Goal: Task Accomplishment & Management: Manage account settings

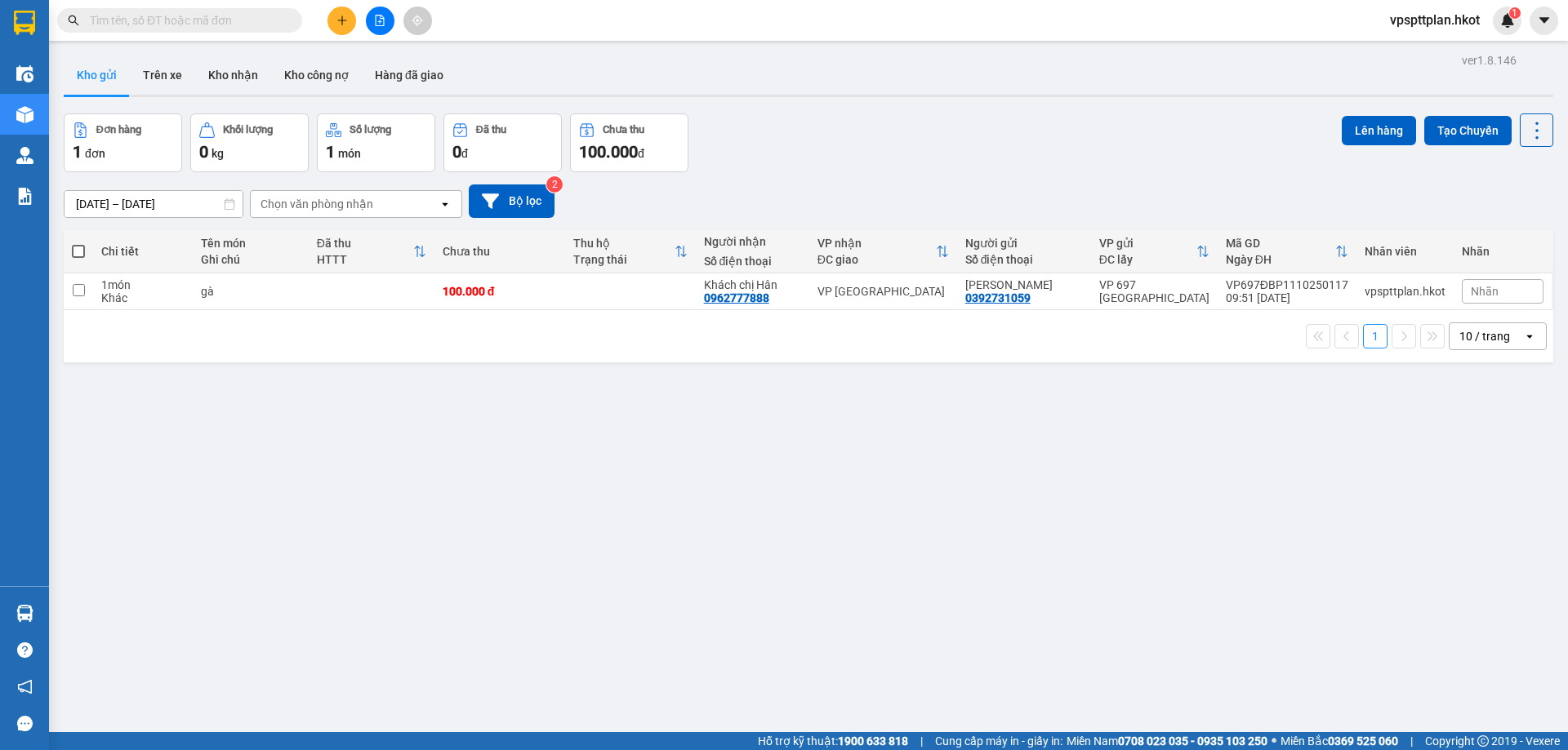
click at [141, 12] on input "text" at bounding box center [186, 21] width 192 height 18
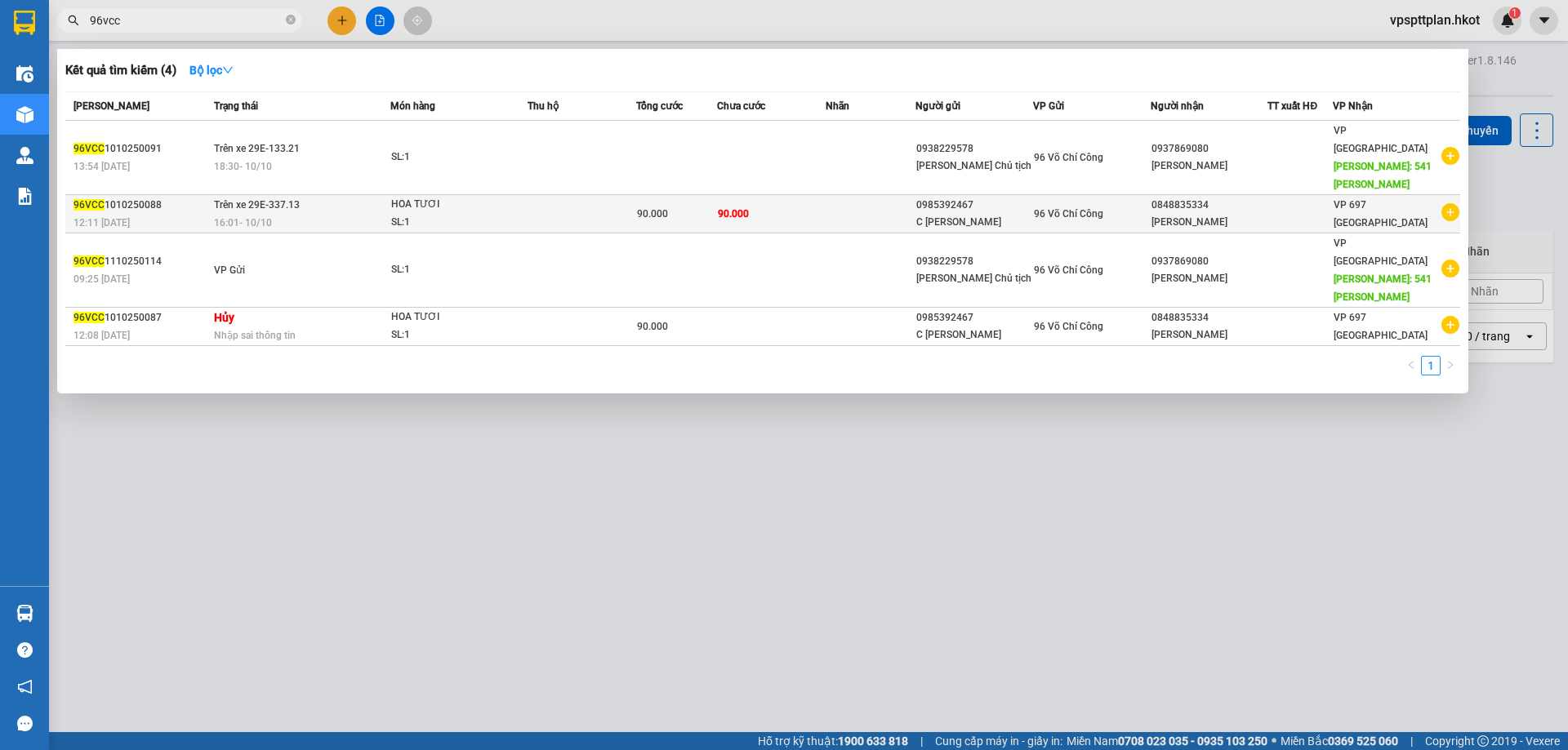
type input "96vcc"
click at [354, 195] on td "Trên xe 29E-337.13 16:01 [DATE]" at bounding box center [300, 214] width 181 height 39
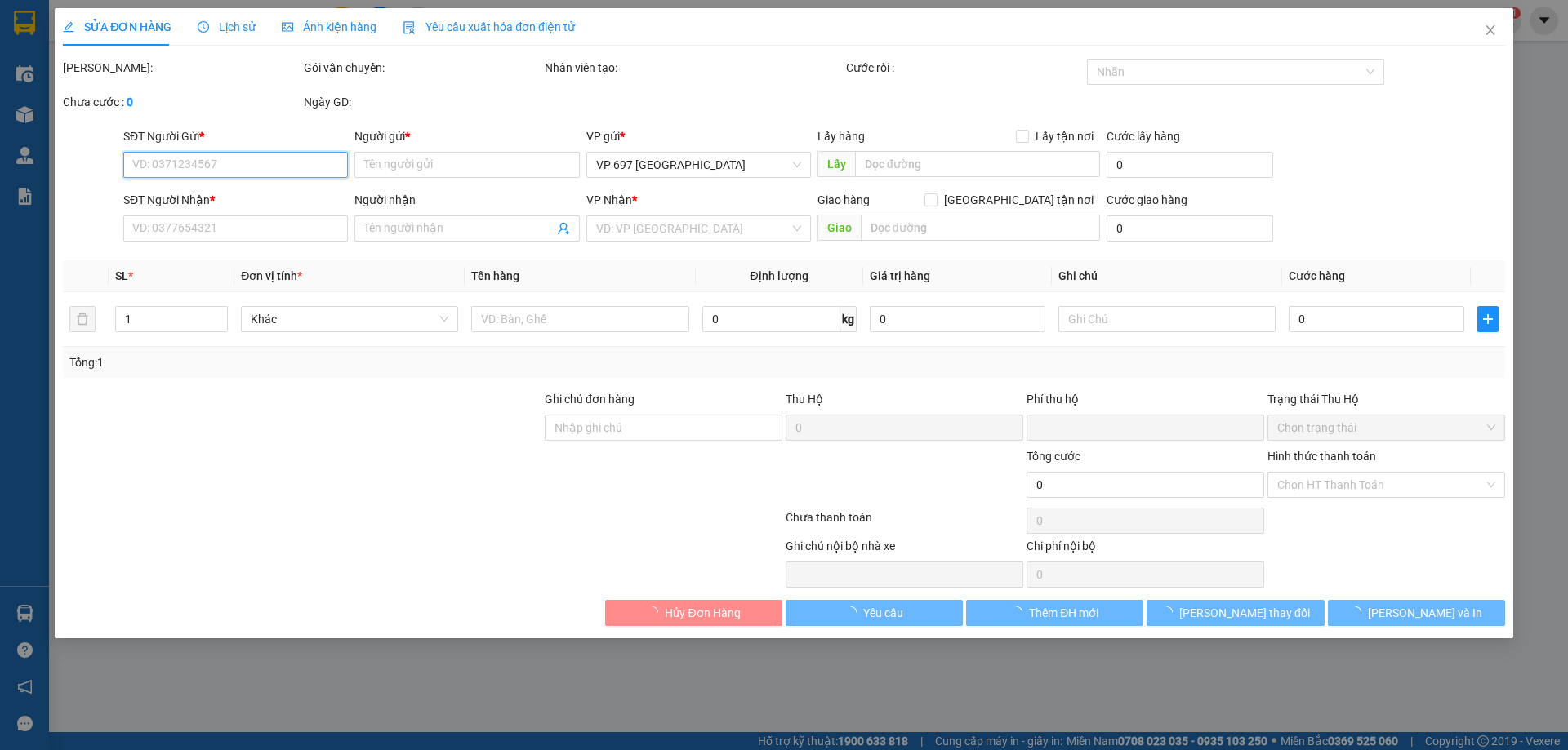
type input "0985392467"
type input "C [PERSON_NAME]"
type input "0848835334"
type input "[PERSON_NAME]"
type input "0"
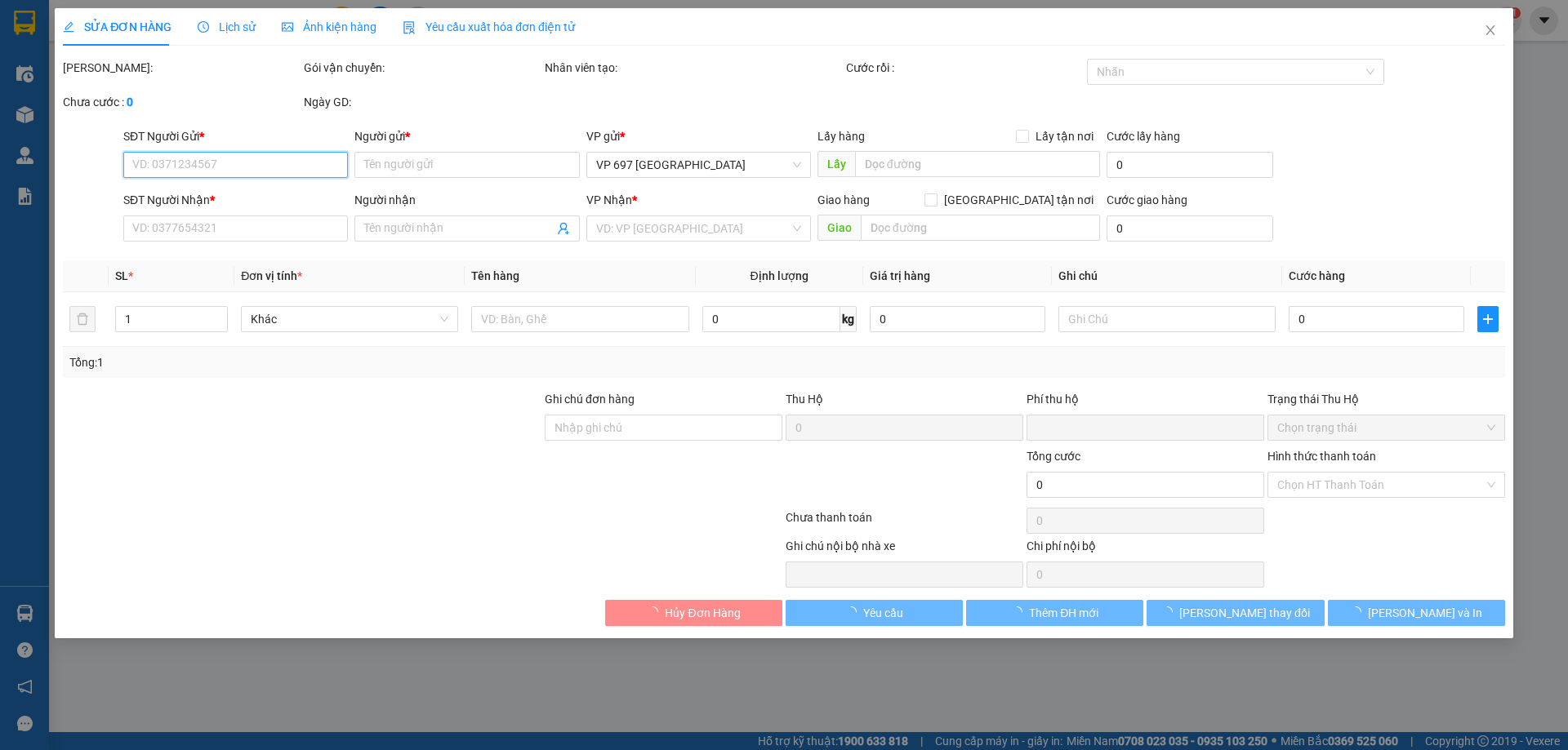
type input "90.000"
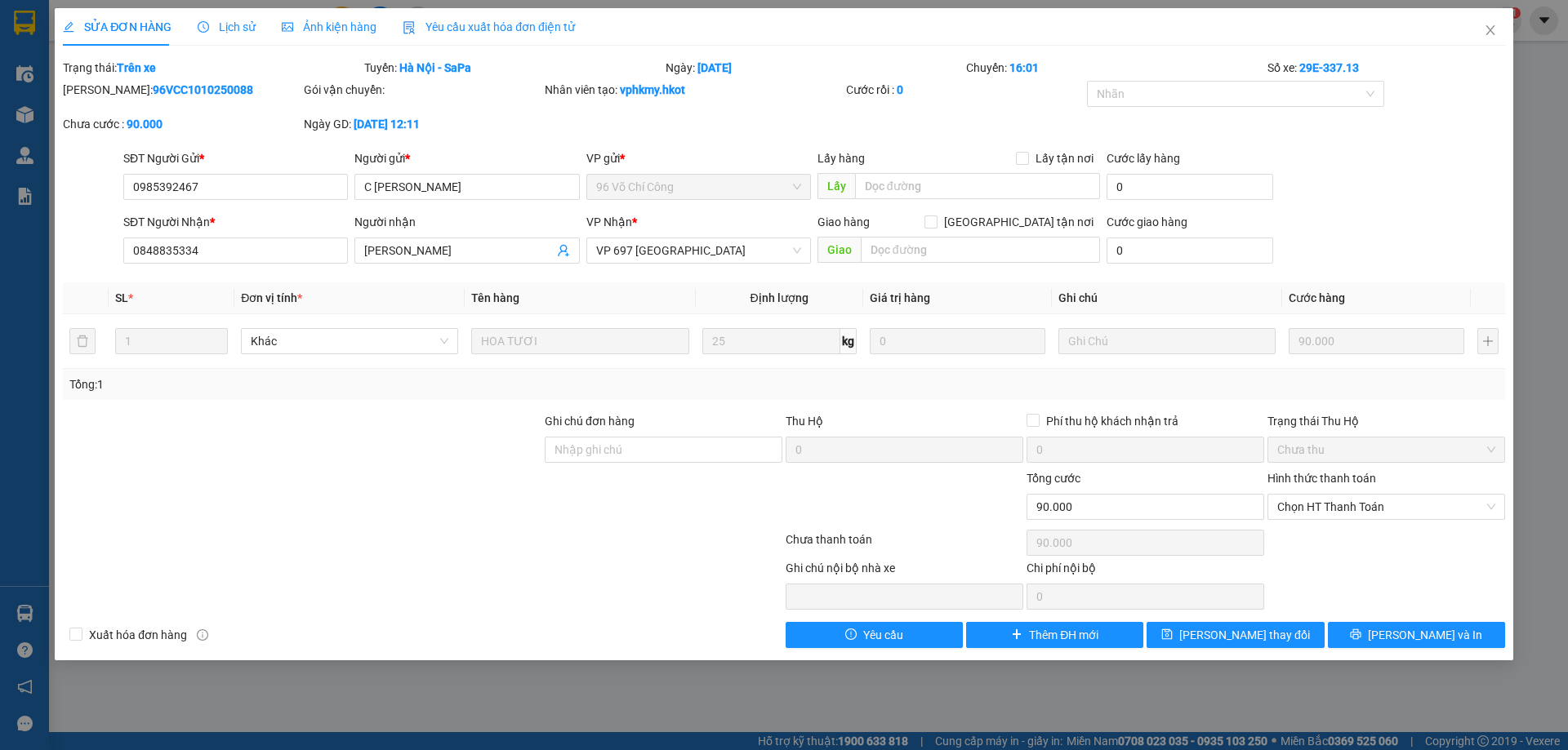
drag, startPoint x: 211, startPoint y: 88, endPoint x: 106, endPoint y: 86, distance: 105.0
click at [106, 86] on div "[PERSON_NAME]: 96VCC1010250088" at bounding box center [182, 90] width 238 height 18
copy b "96VCC1010250088"
click at [1492, 35] on icon "close" at bounding box center [1490, 30] width 13 height 13
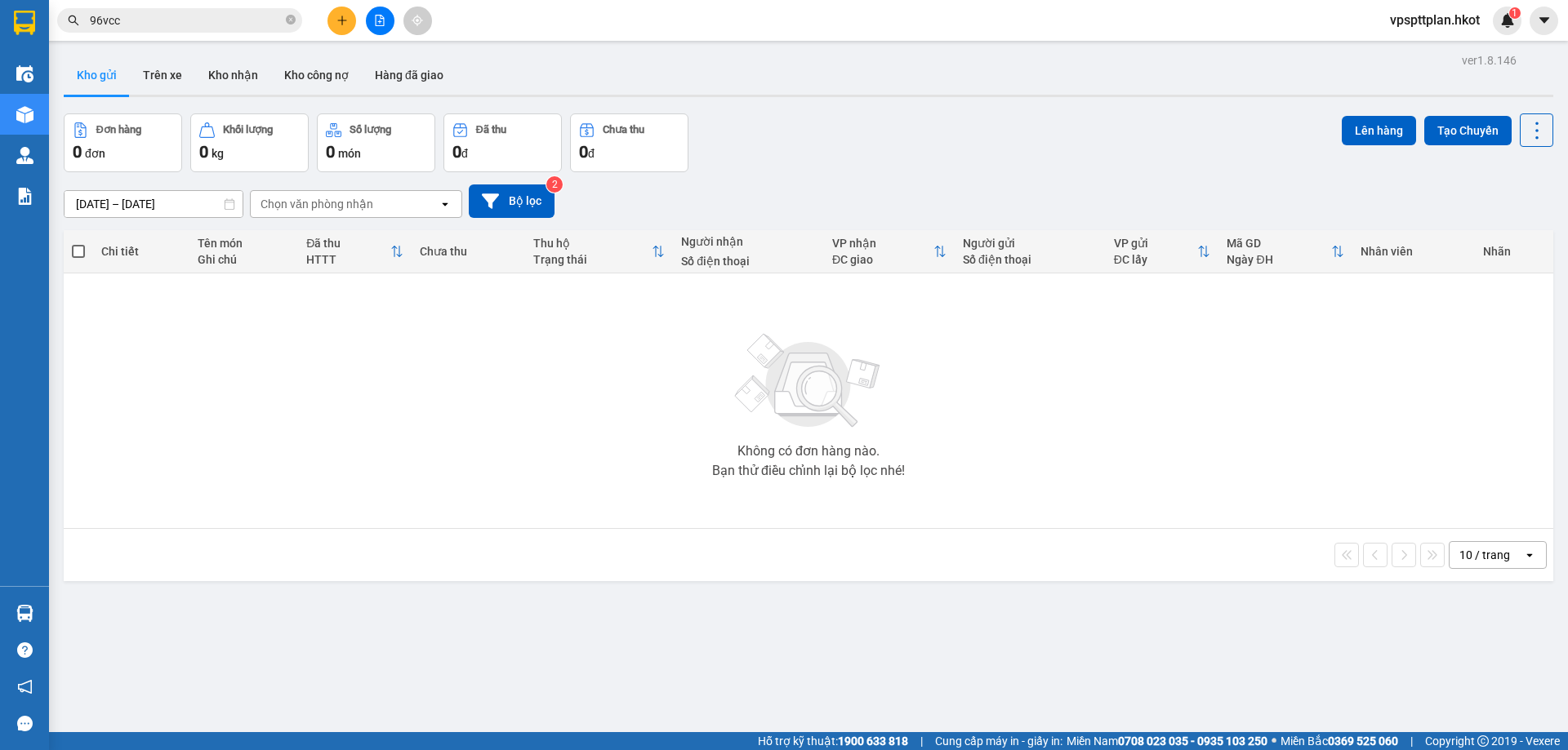
click at [231, 25] on input "96vcc" at bounding box center [186, 21] width 192 height 18
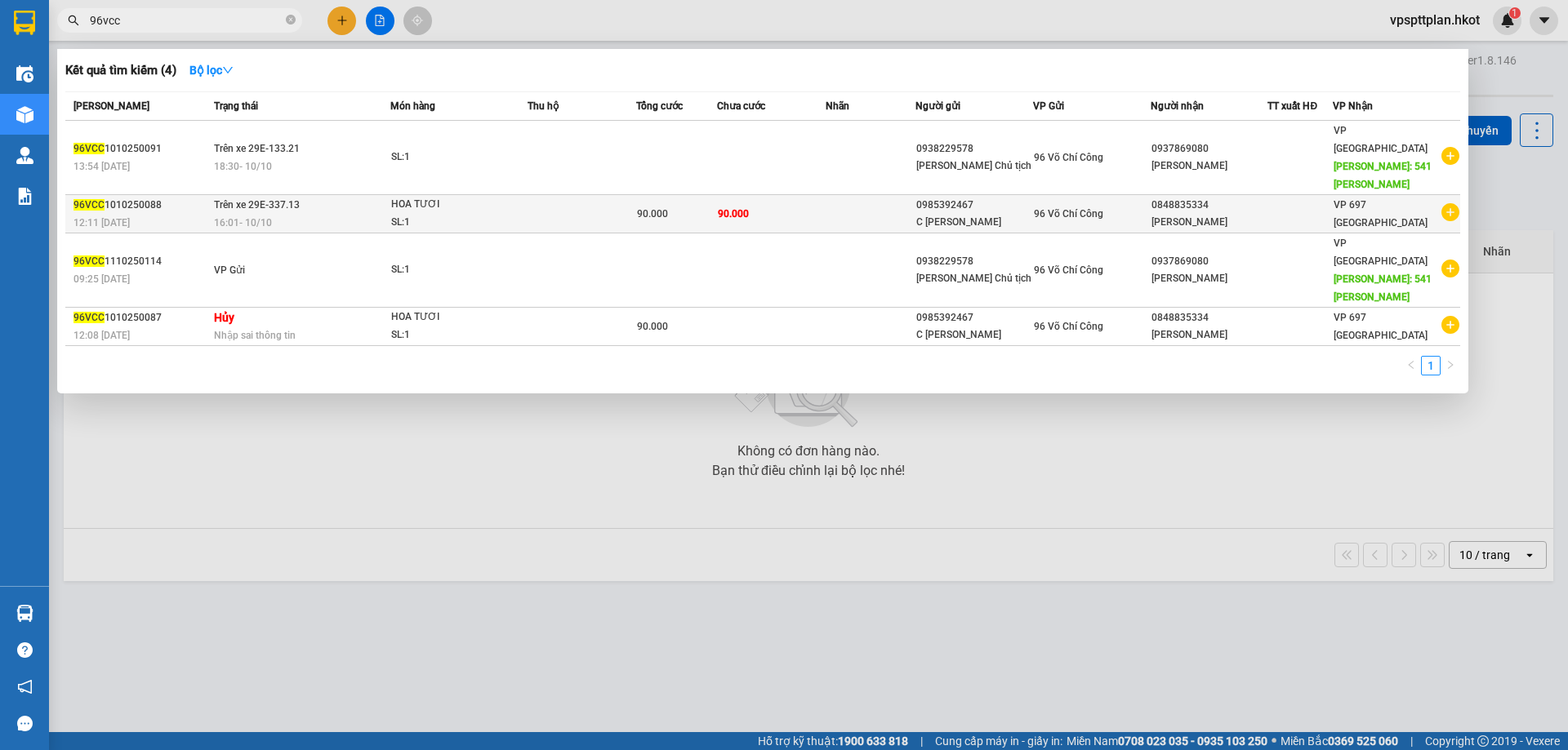
click at [496, 214] on div "SL: 1" at bounding box center [452, 223] width 122 height 18
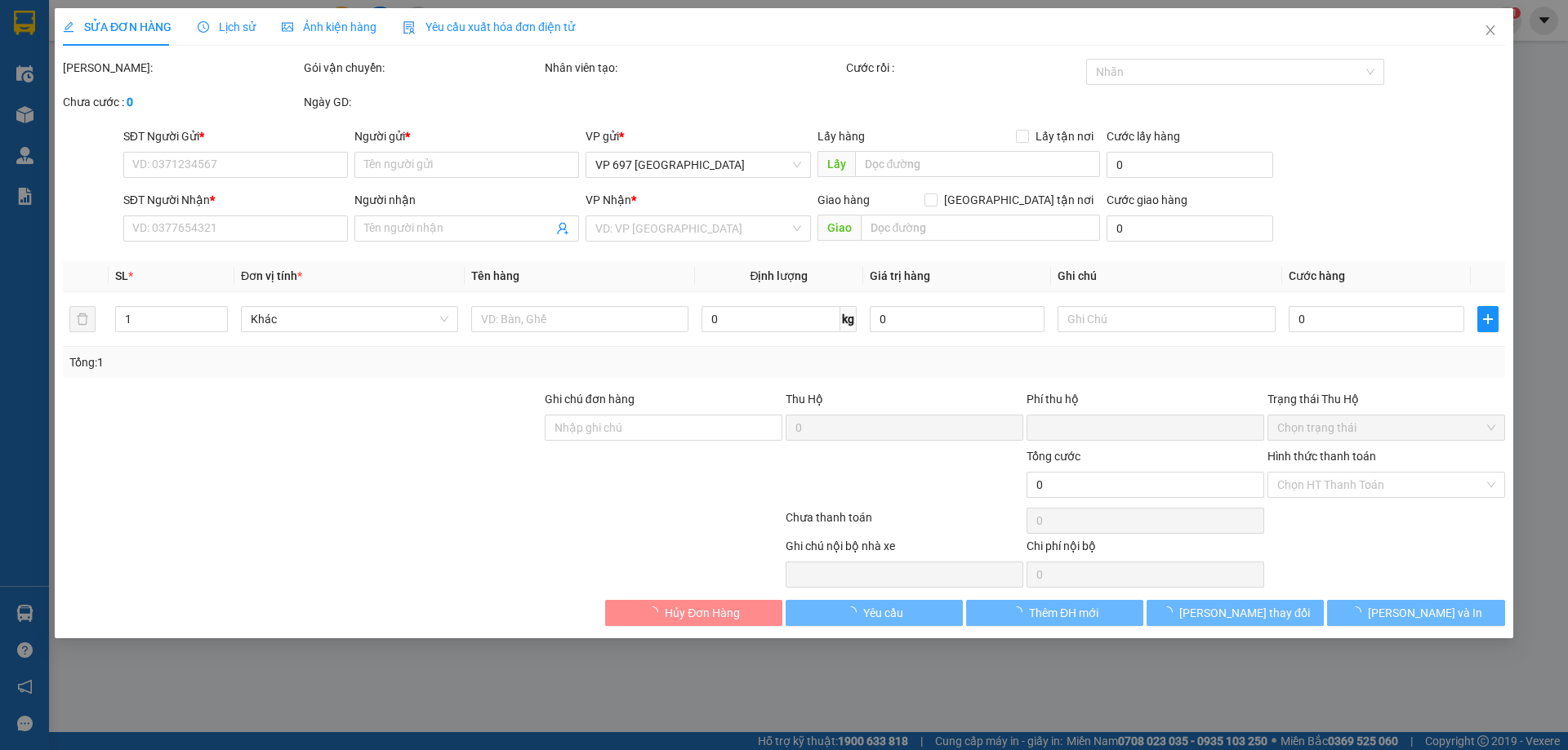
type input "0985392467"
type input "C [PERSON_NAME]"
type input "0848835334"
type input "[PERSON_NAME]"
type input "0"
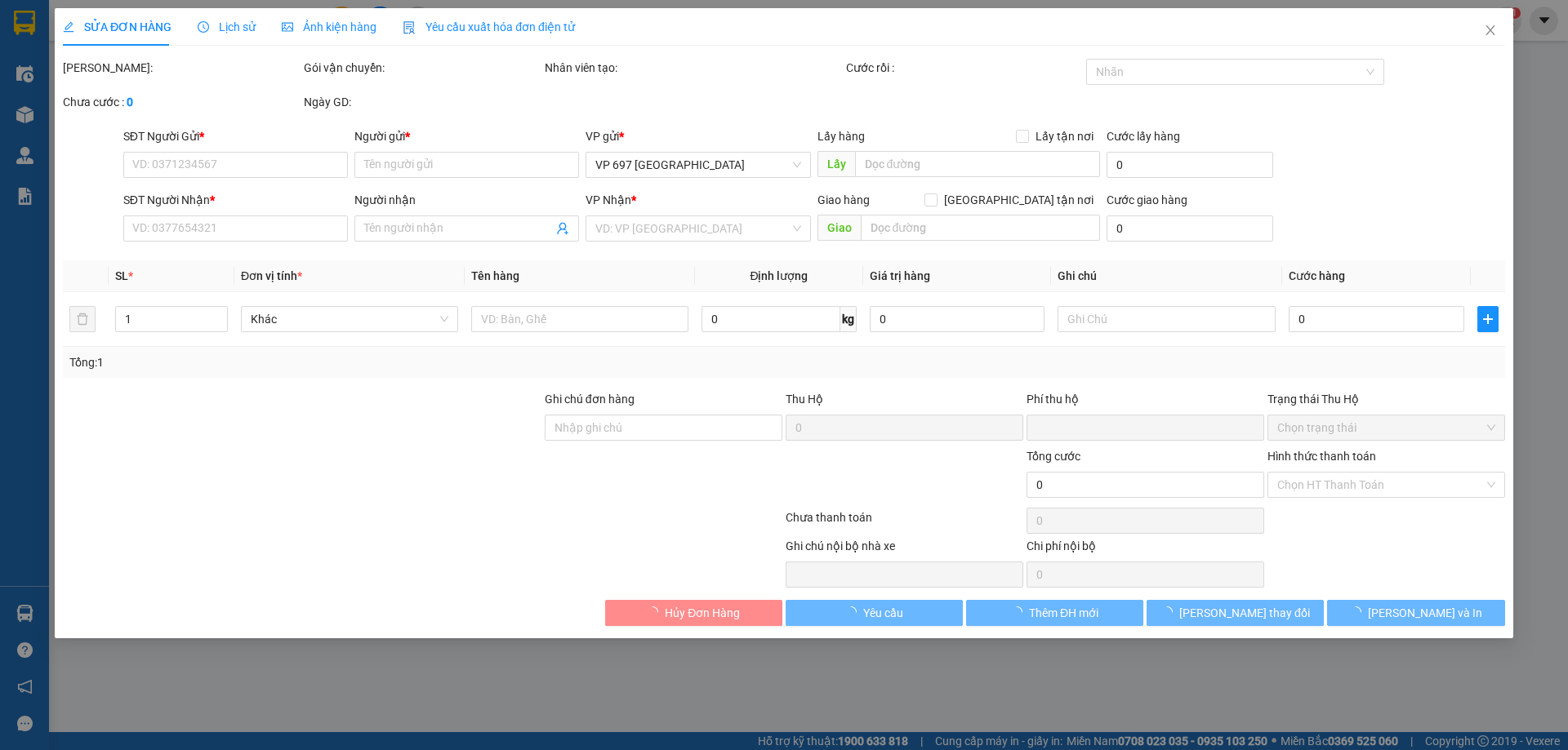
type input "90.000"
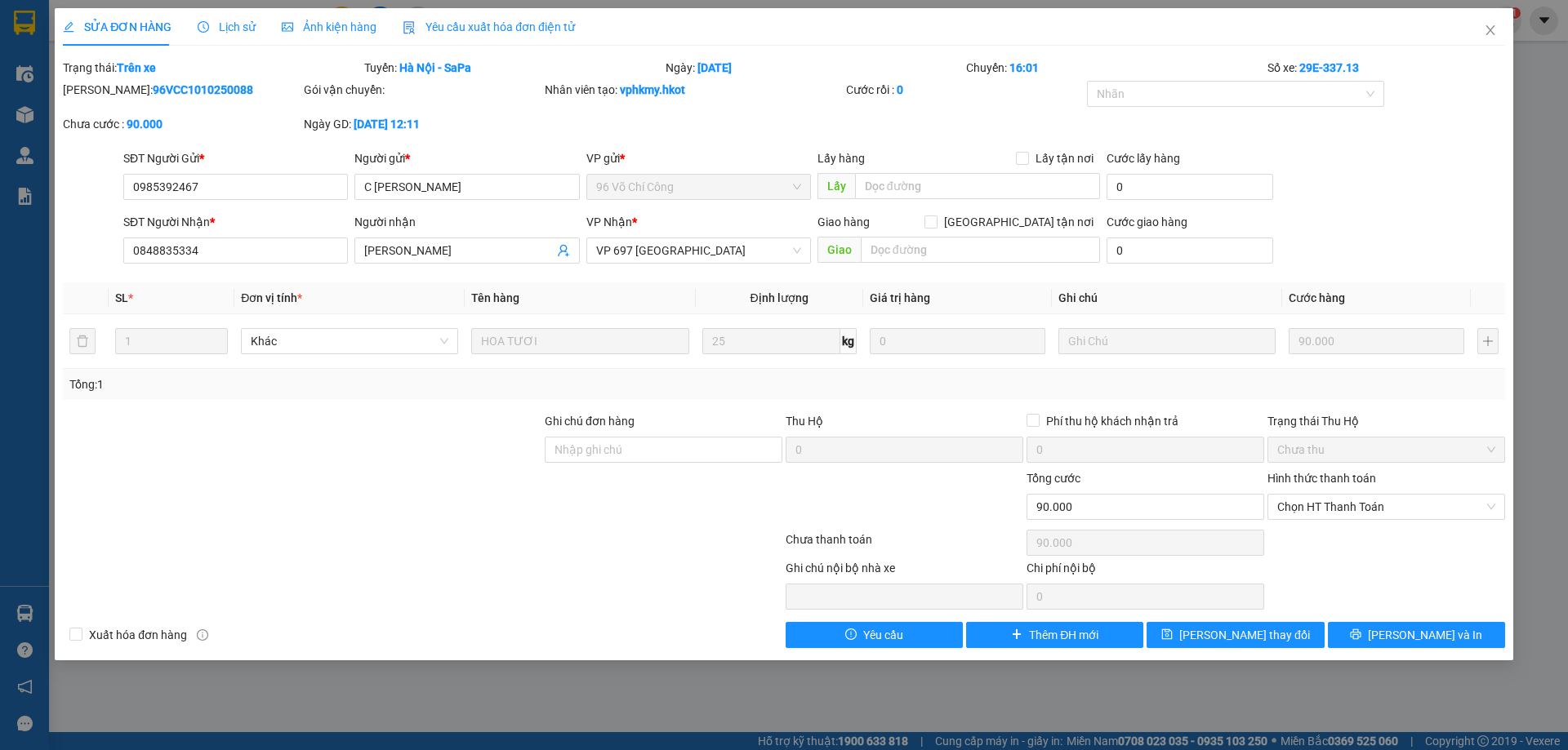
click at [1266, 703] on div "SỬA ĐƠN HÀNG Lịch sử Ảnh kiện hàng Yêu cầu xuất hóa đơn điện tử Total Paid Fee …" at bounding box center [784, 375] width 1568 height 750
click at [1481, 32] on span "Close" at bounding box center [1490, 31] width 46 height 46
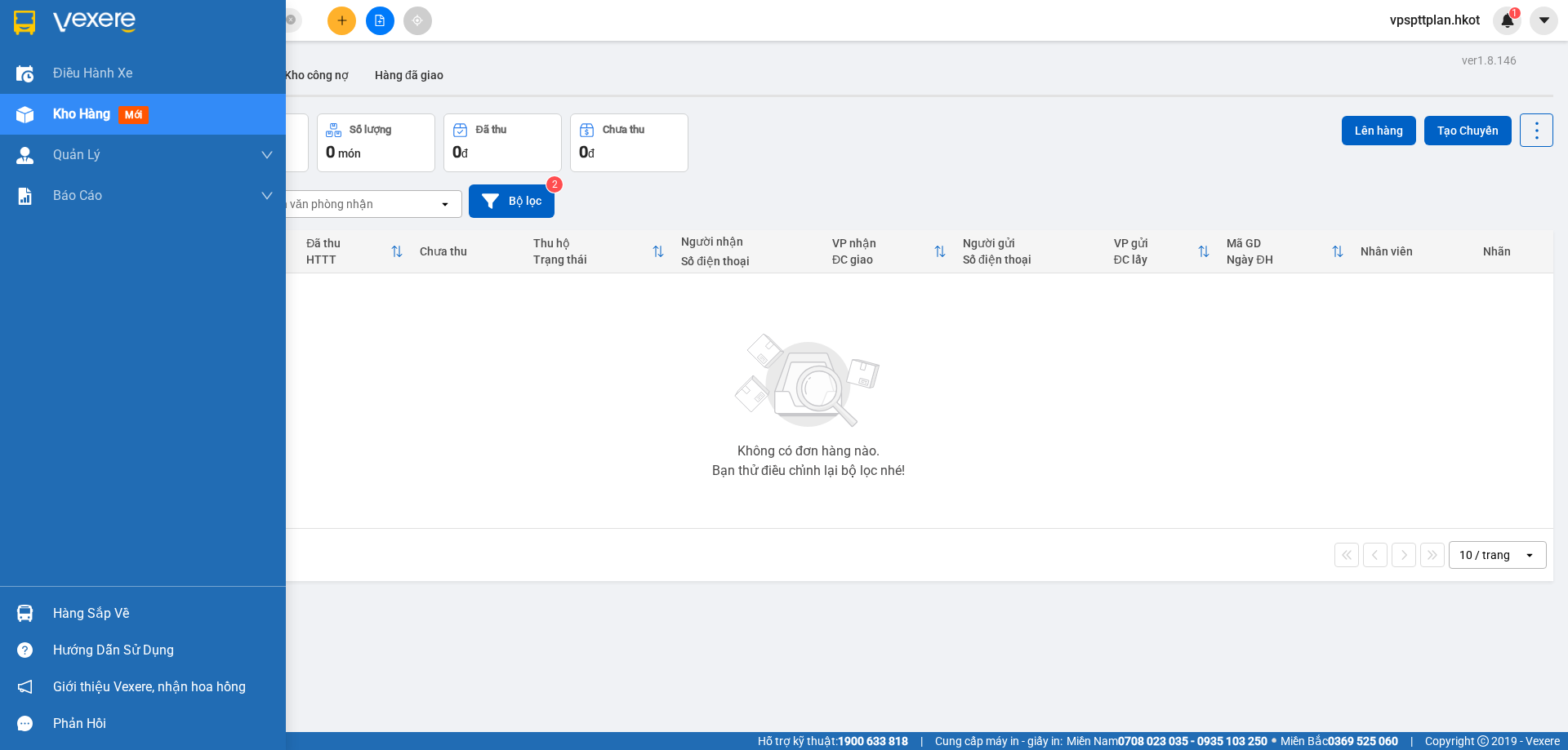
click at [67, 618] on div "Hàng sắp về" at bounding box center [164, 614] width 220 height 25
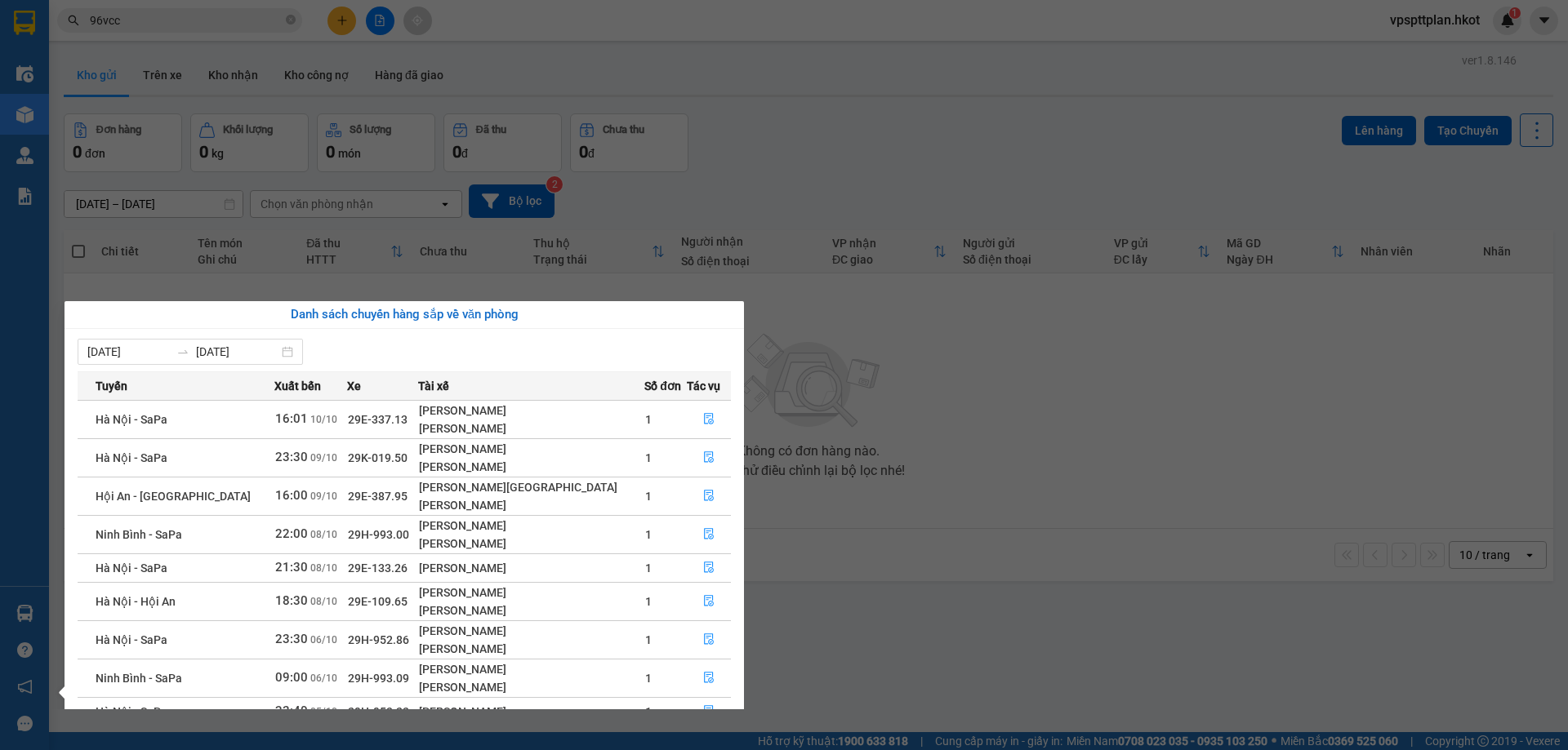
click at [479, 420] on div "[PERSON_NAME]" at bounding box center [531, 429] width 224 height 18
click at [359, 426] on span "29E-337.13" at bounding box center [377, 420] width 60 height 13
click at [146, 421] on span "Hà Nội - SaPa" at bounding box center [131, 420] width 71 height 13
click at [703, 421] on icon "file-done" at bounding box center [708, 420] width 10 height 12
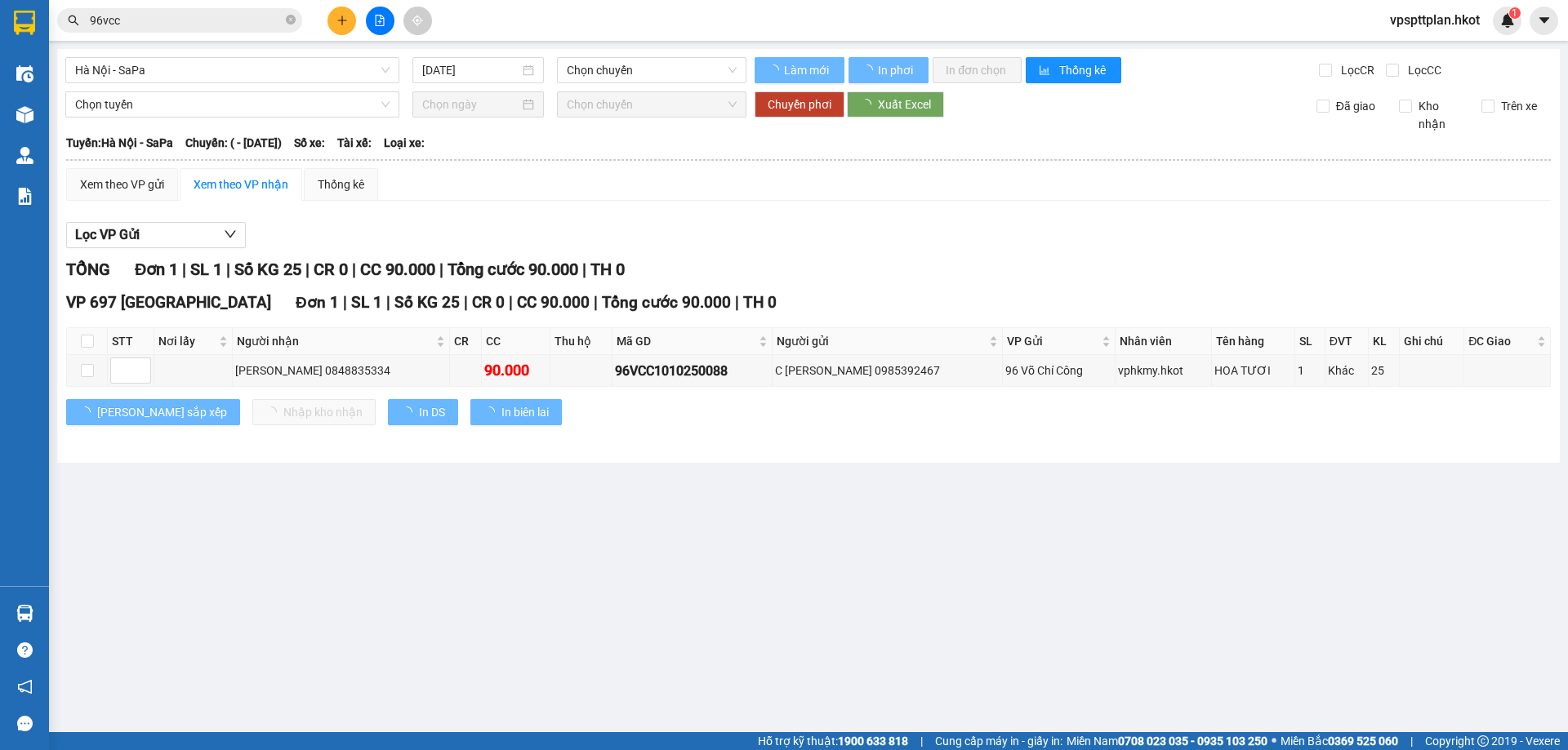
type input "[DATE]"
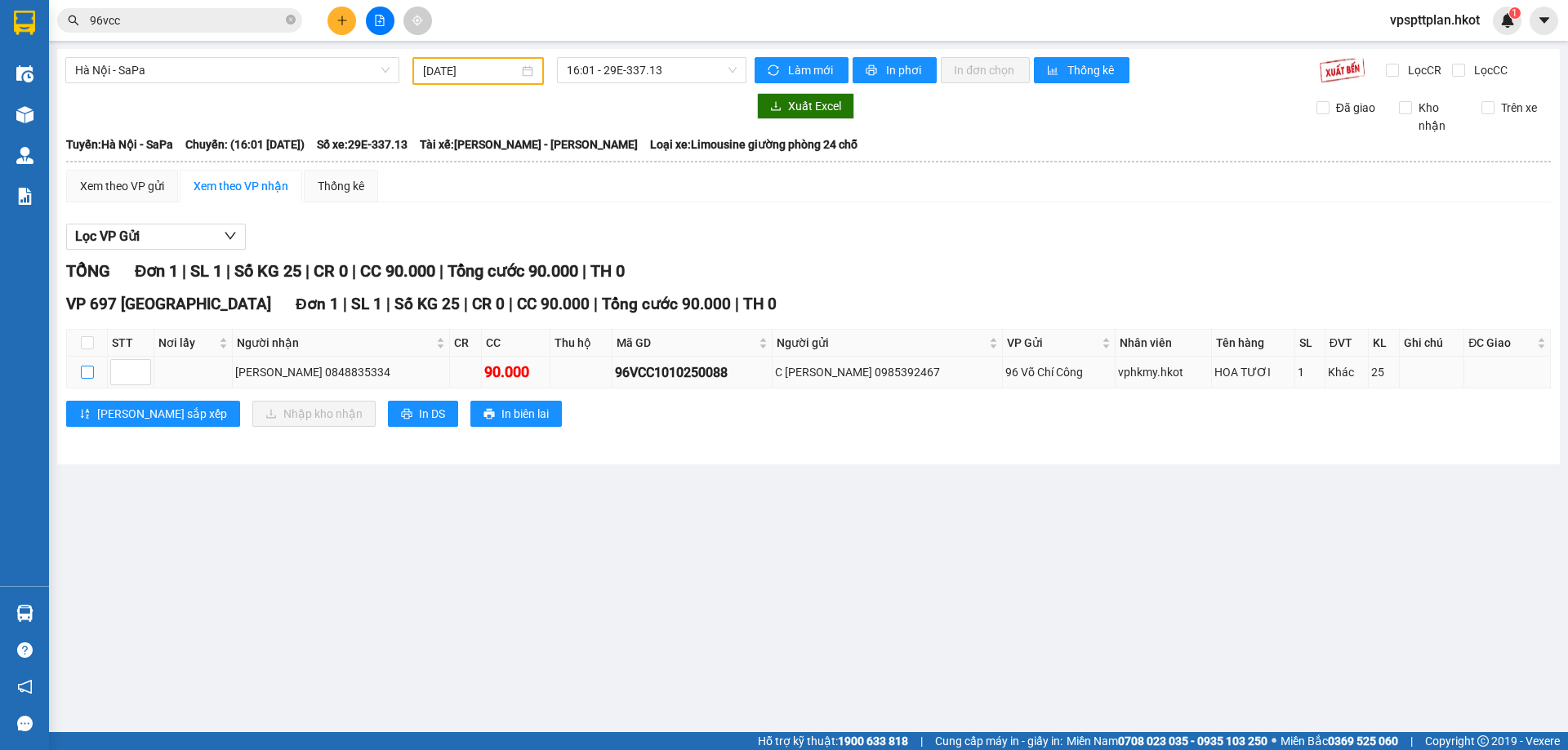
click at [88, 370] on input "checkbox" at bounding box center [87, 372] width 13 height 13
checkbox input "true"
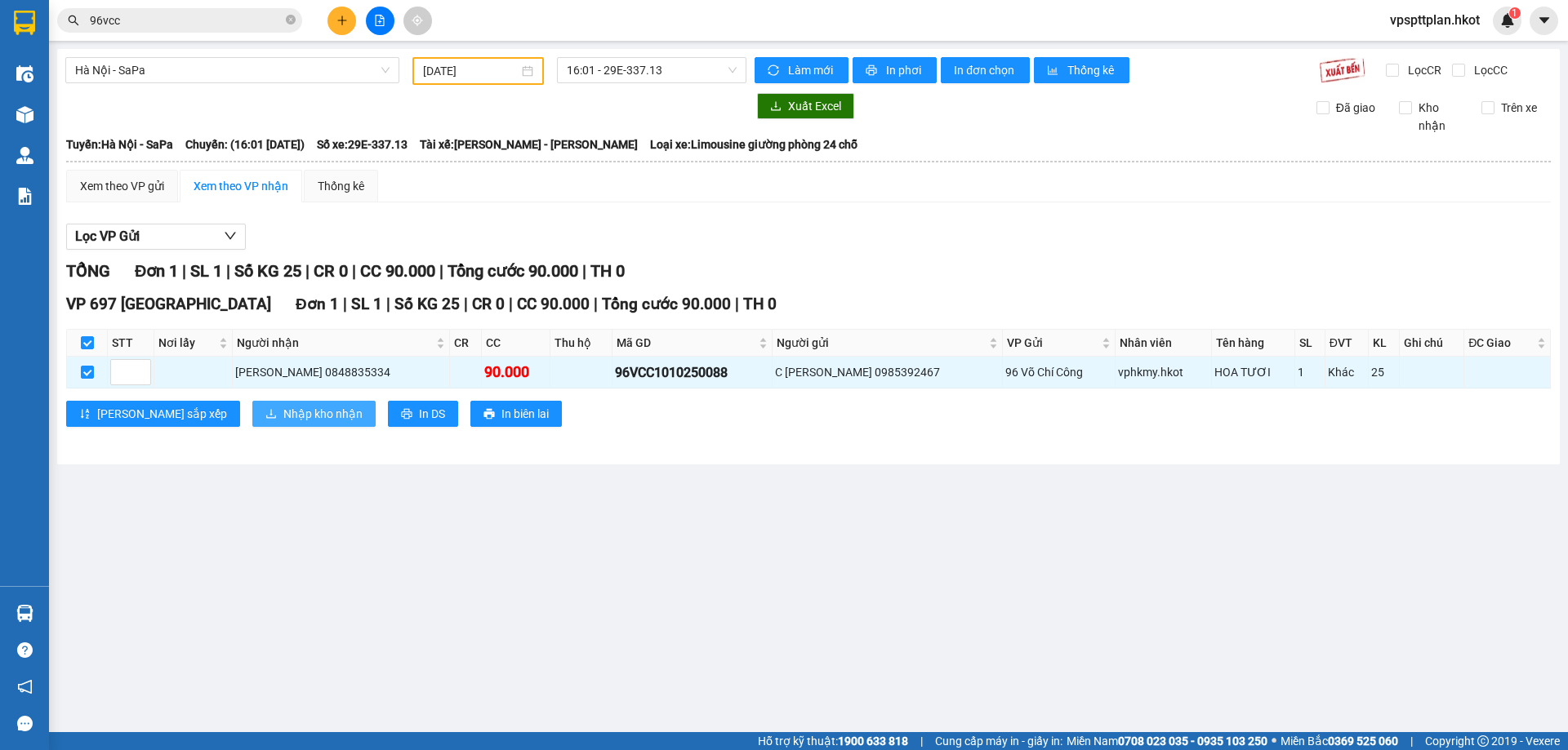
click at [284, 413] on span "Nhập kho nhận" at bounding box center [323, 414] width 79 height 18
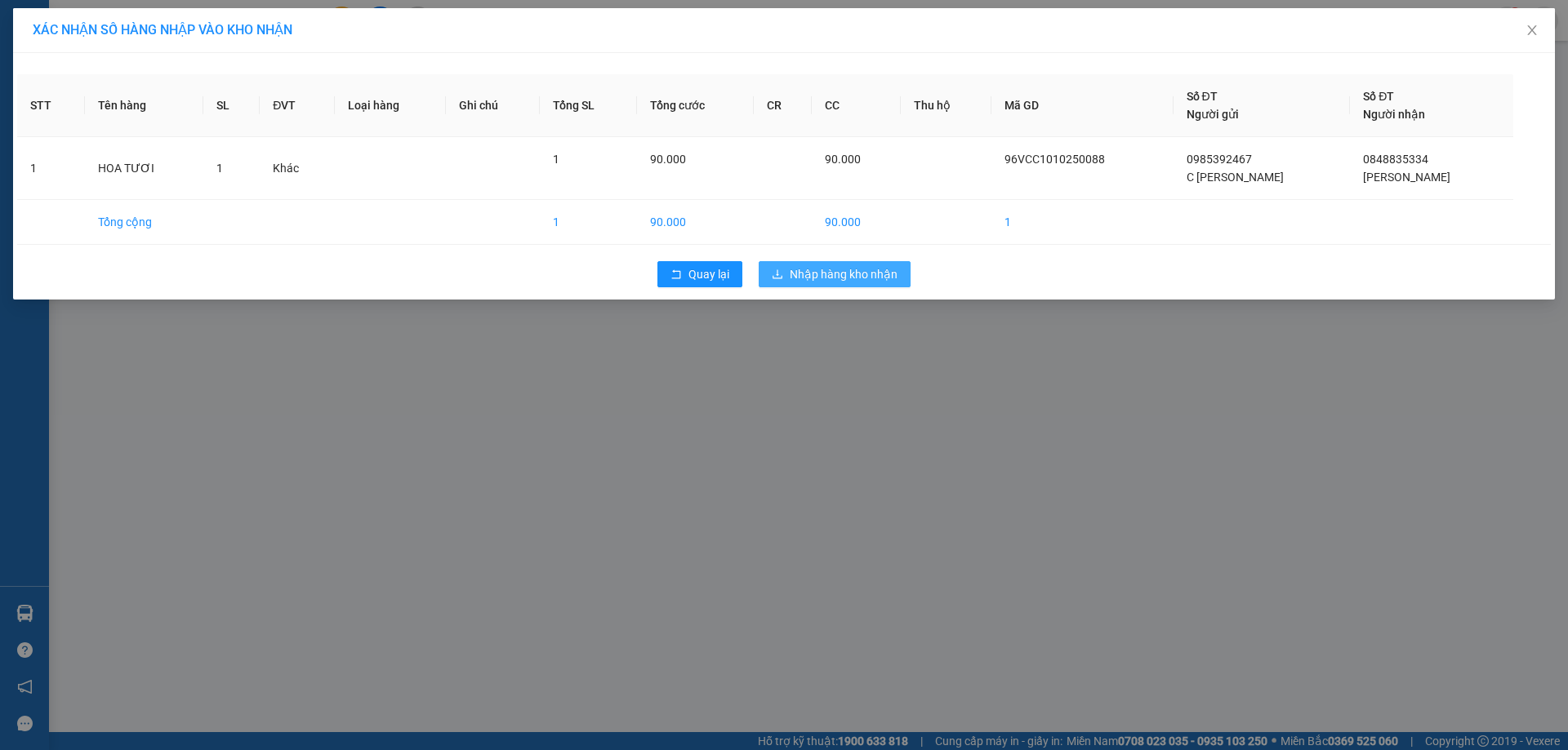
click at [807, 273] on span "Nhập hàng kho nhận" at bounding box center [843, 274] width 108 height 18
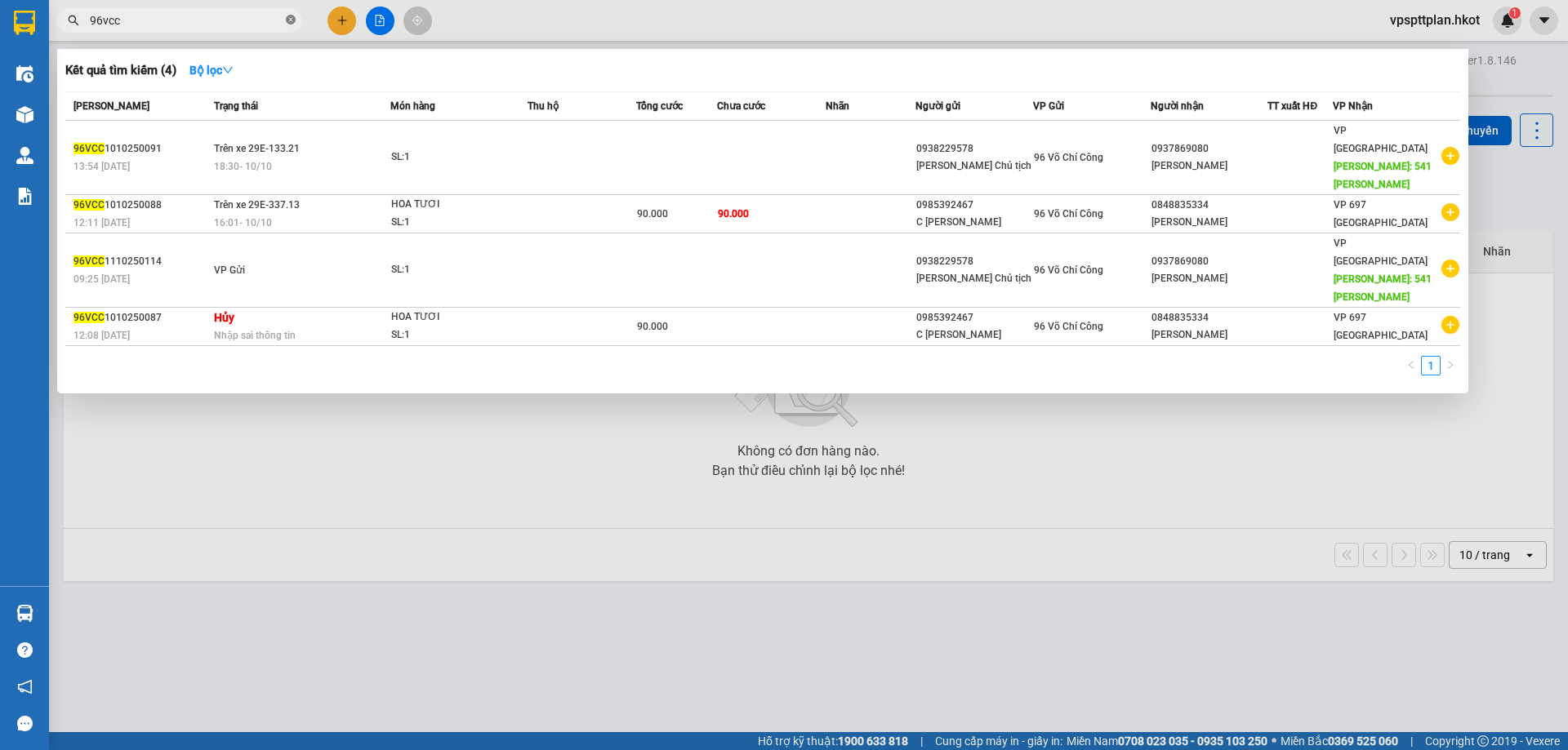
click at [291, 21] on icon "close-circle" at bounding box center [291, 20] width 10 height 10
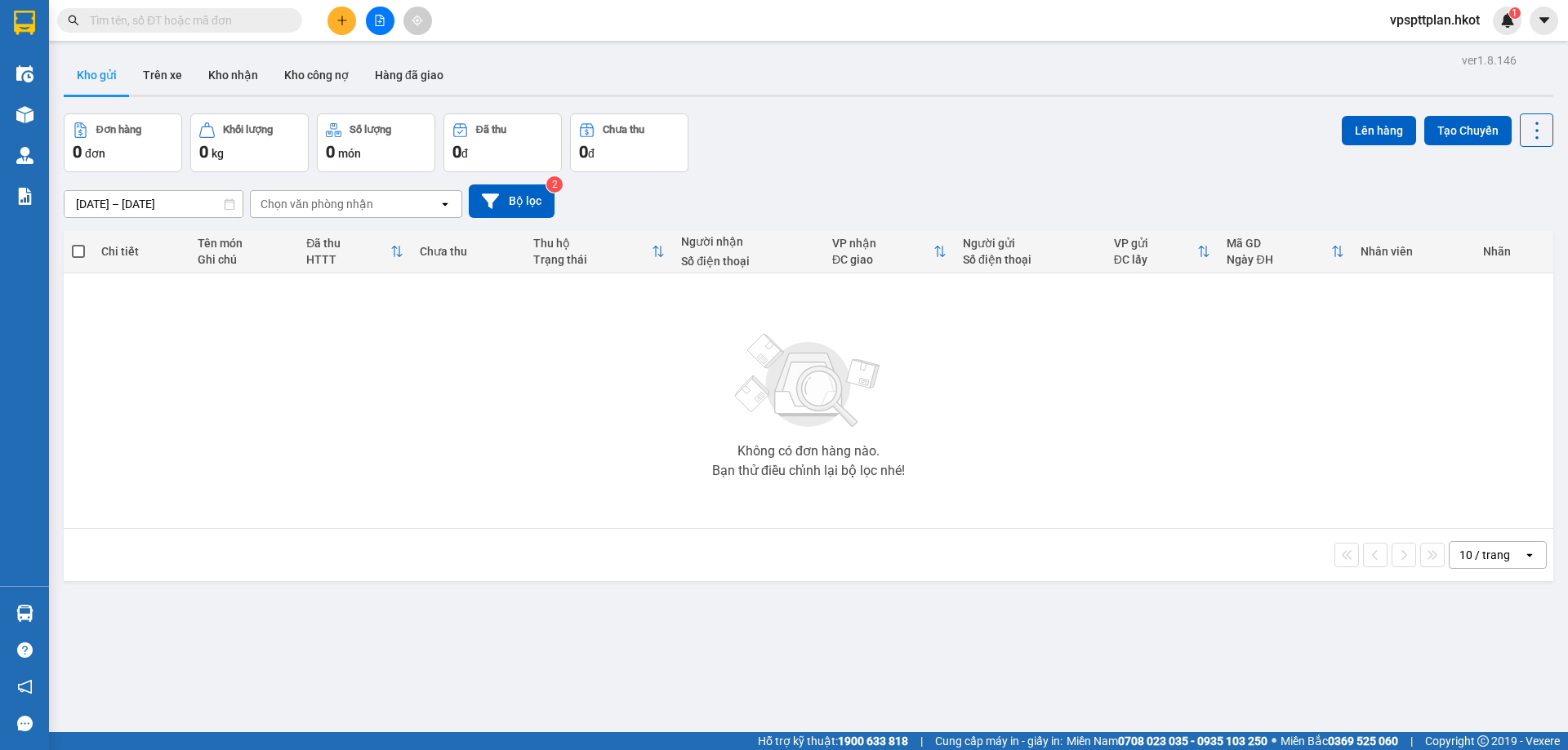
click at [176, 21] on input "text" at bounding box center [186, 21] width 192 height 18
click at [197, 28] on input "text" at bounding box center [186, 21] width 192 height 18
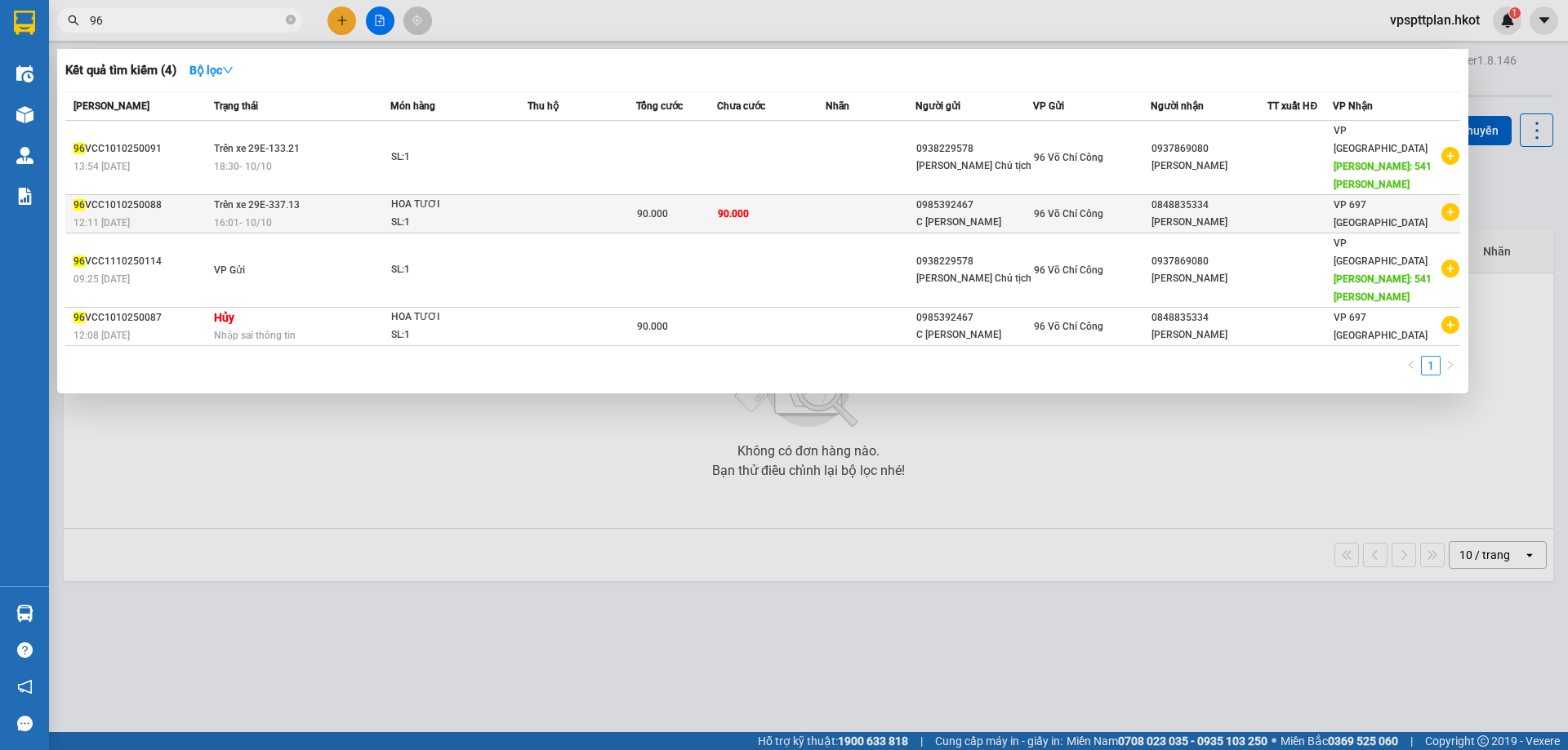
type input "96"
click at [136, 214] on div "12:11 [DATE]" at bounding box center [141, 223] width 136 height 18
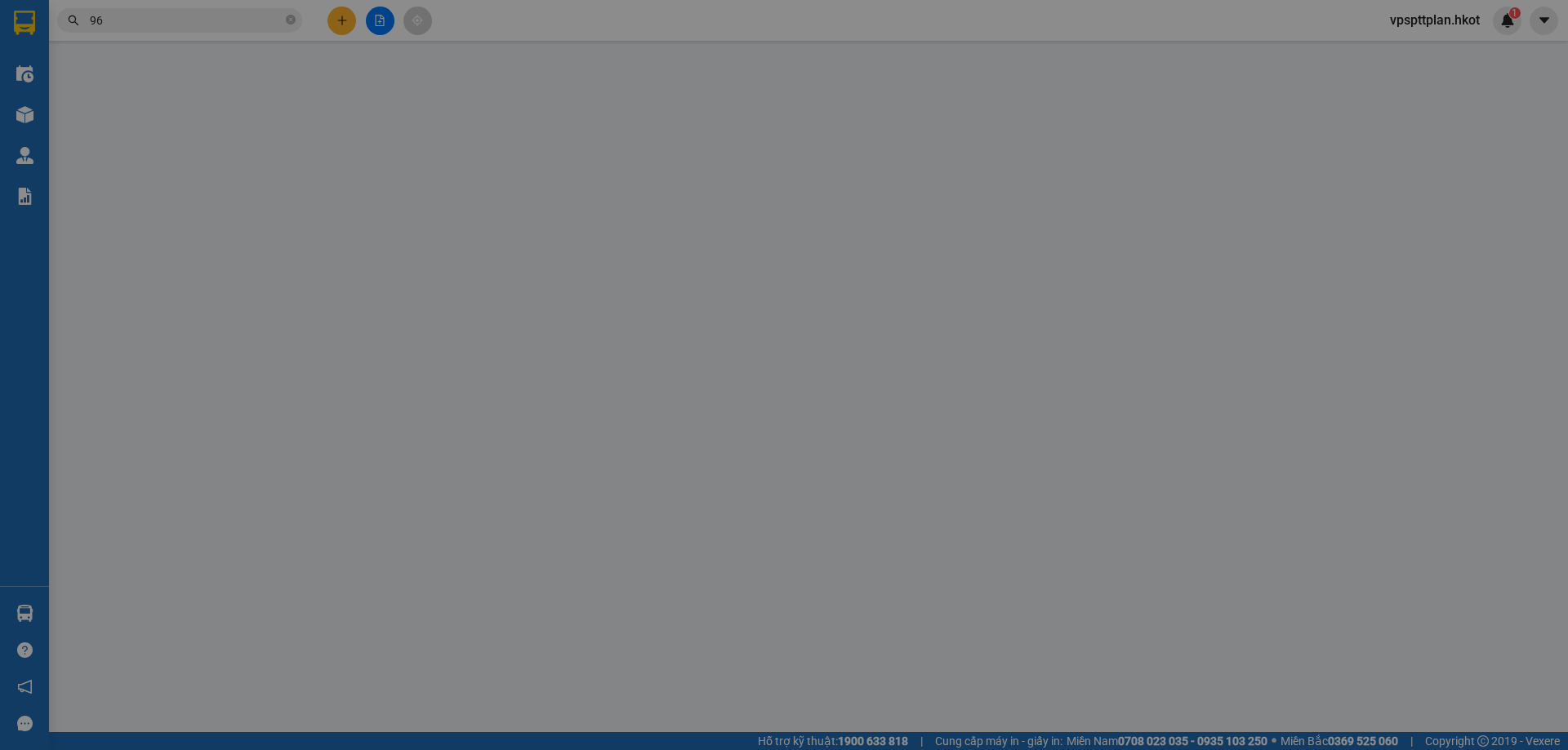
type input "0985392467"
type input "C [PERSON_NAME]"
type input "0848835334"
type input "[PERSON_NAME]"
type input "0"
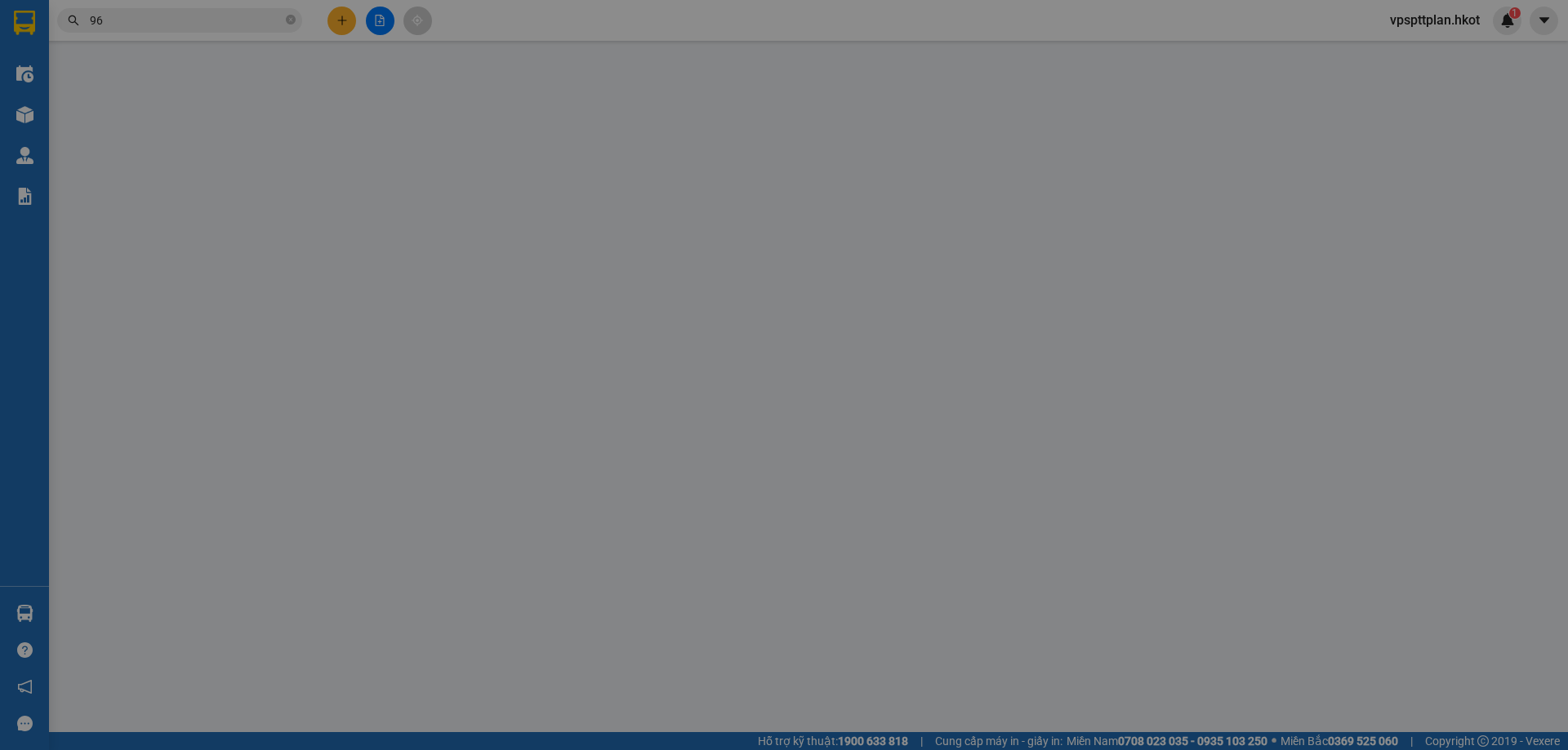
type input "90.000"
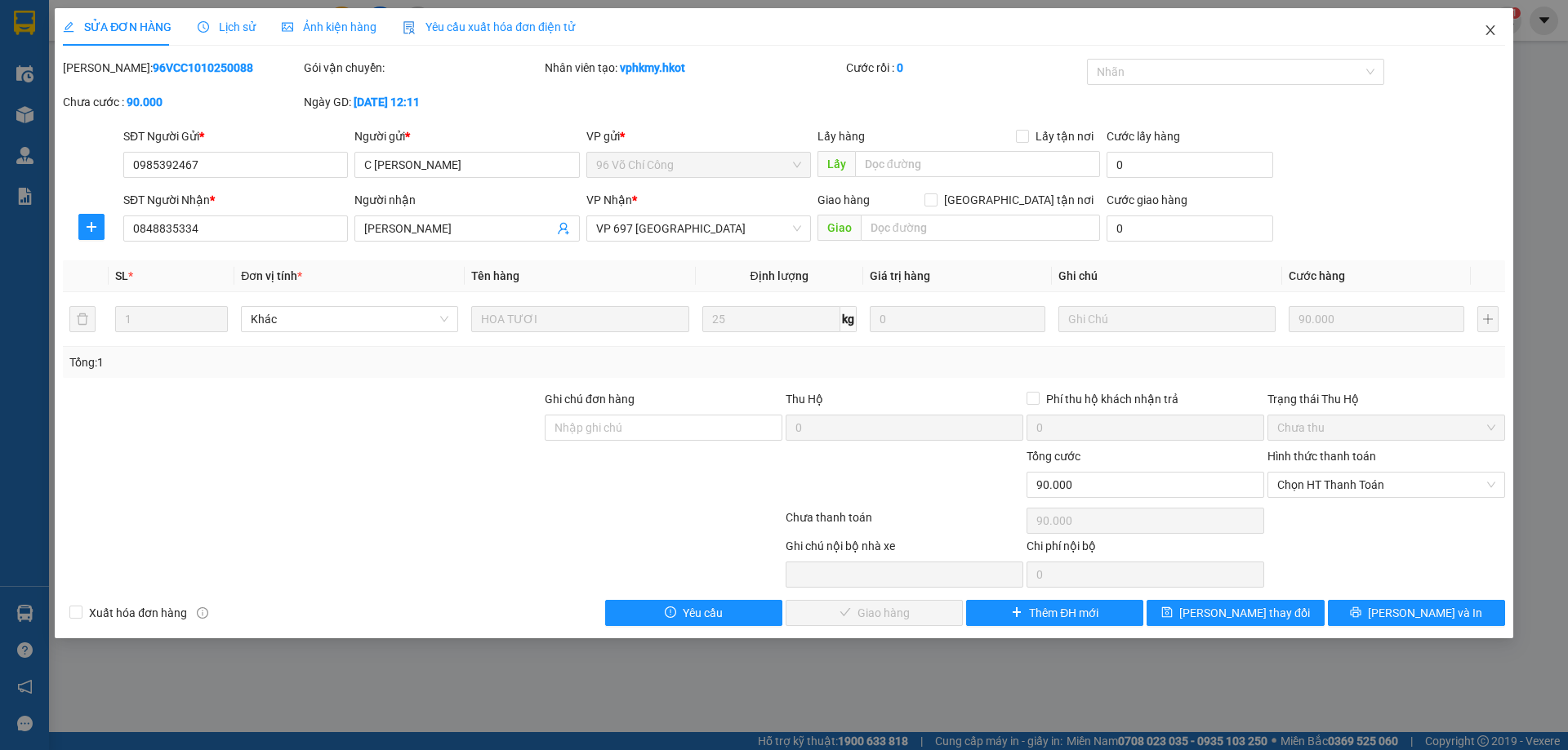
click at [1493, 28] on icon "close" at bounding box center [1490, 30] width 13 height 13
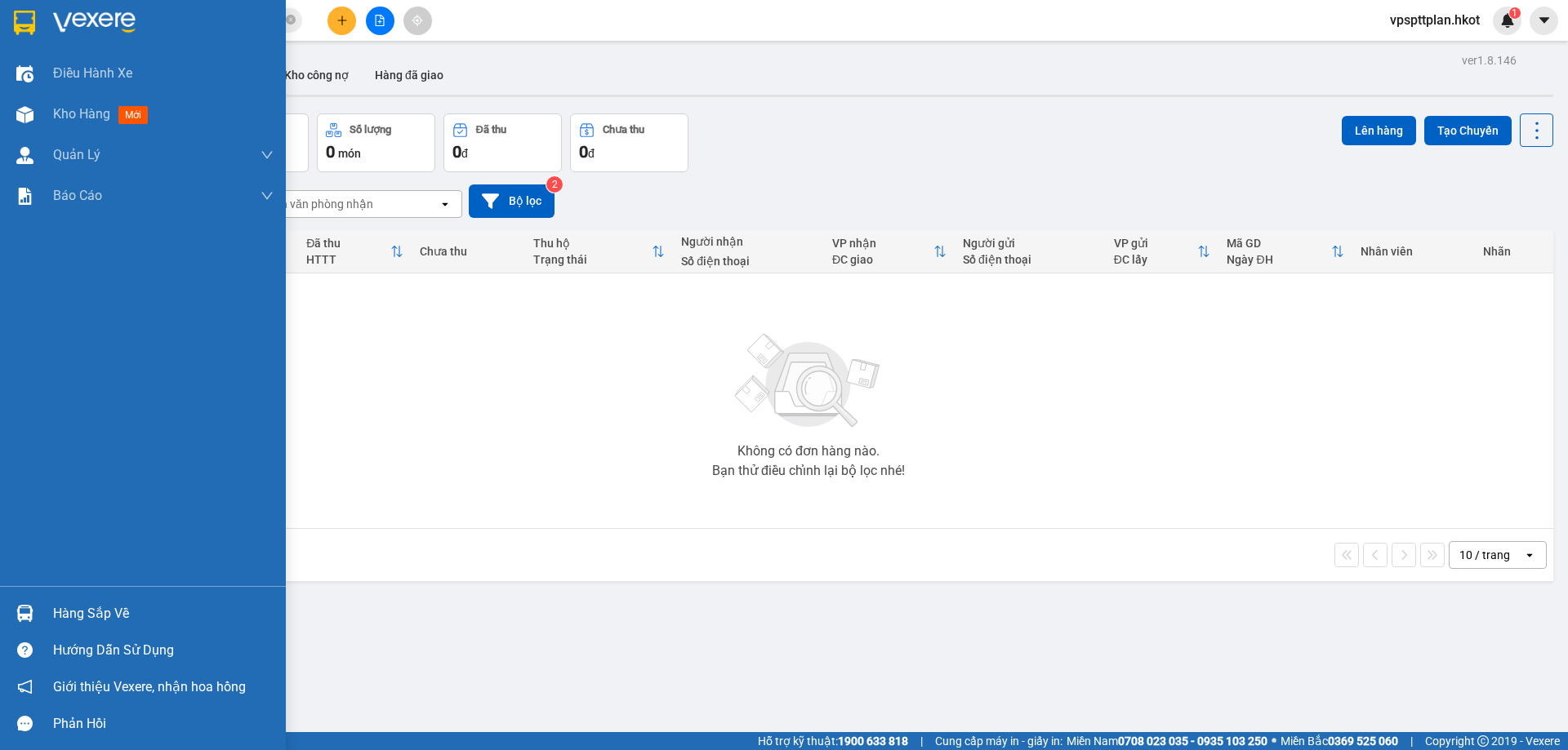
click at [65, 611] on div "Hàng sắp về" at bounding box center [164, 614] width 220 height 25
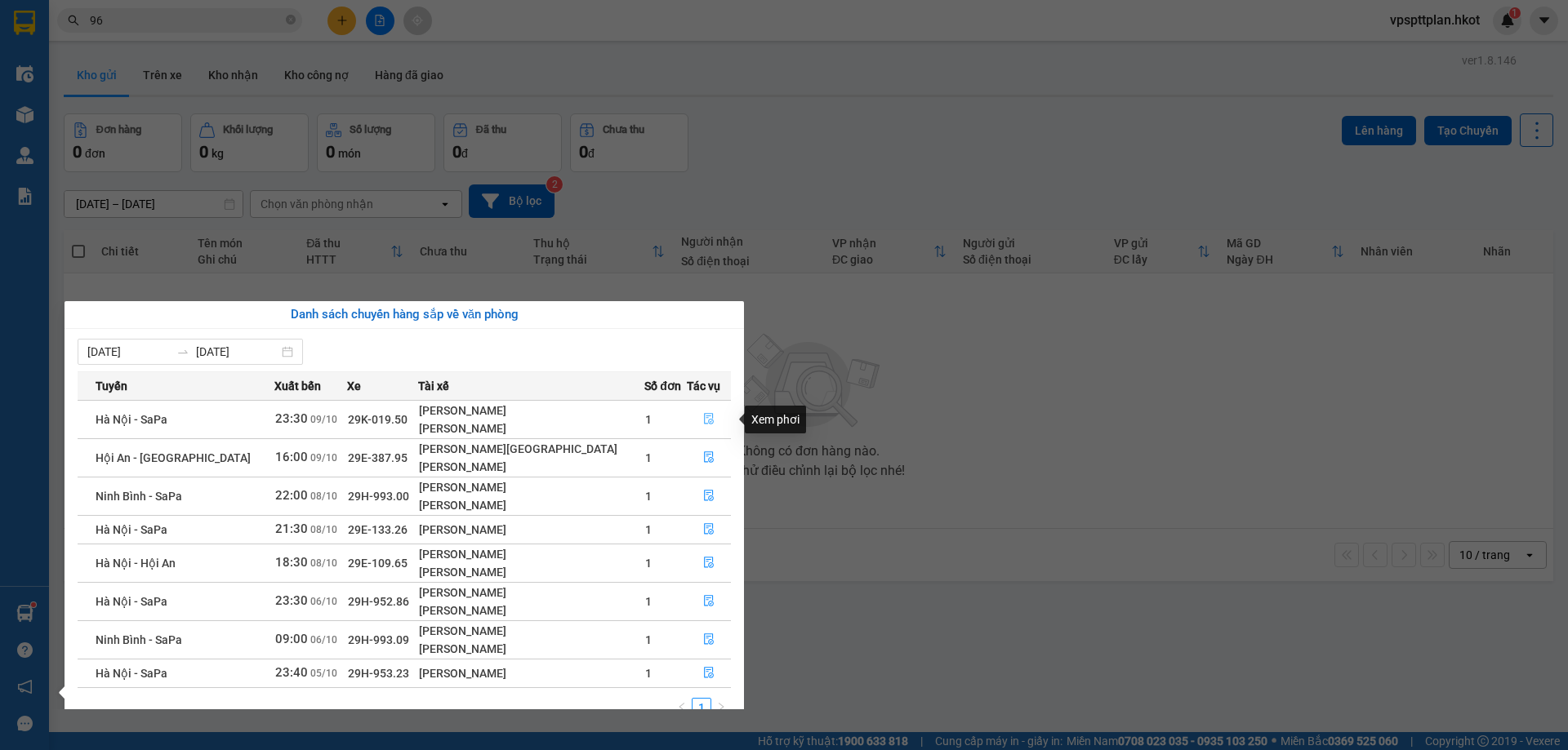
click at [704, 421] on icon "file-done" at bounding box center [708, 419] width 12 height 12
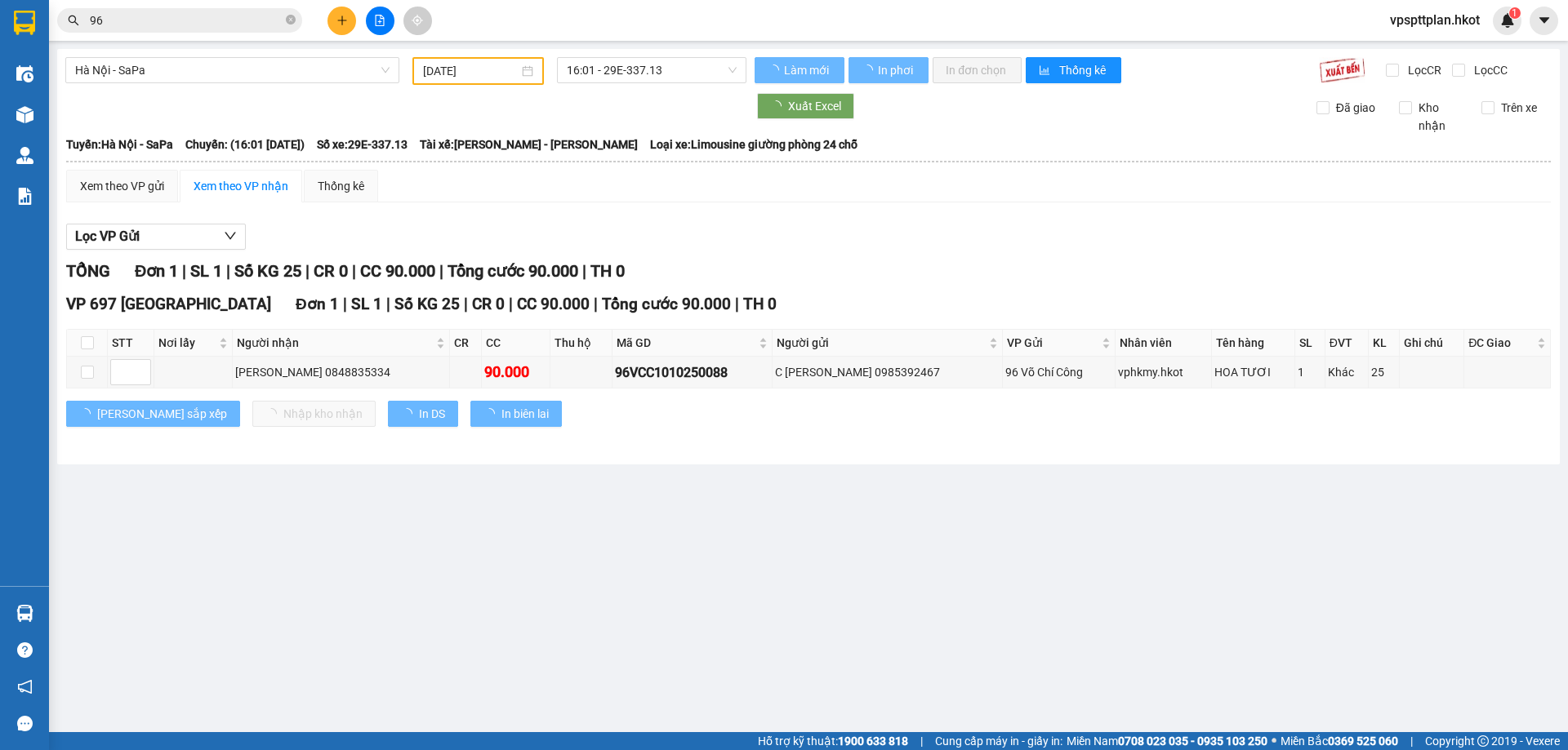
type input "[DATE]"
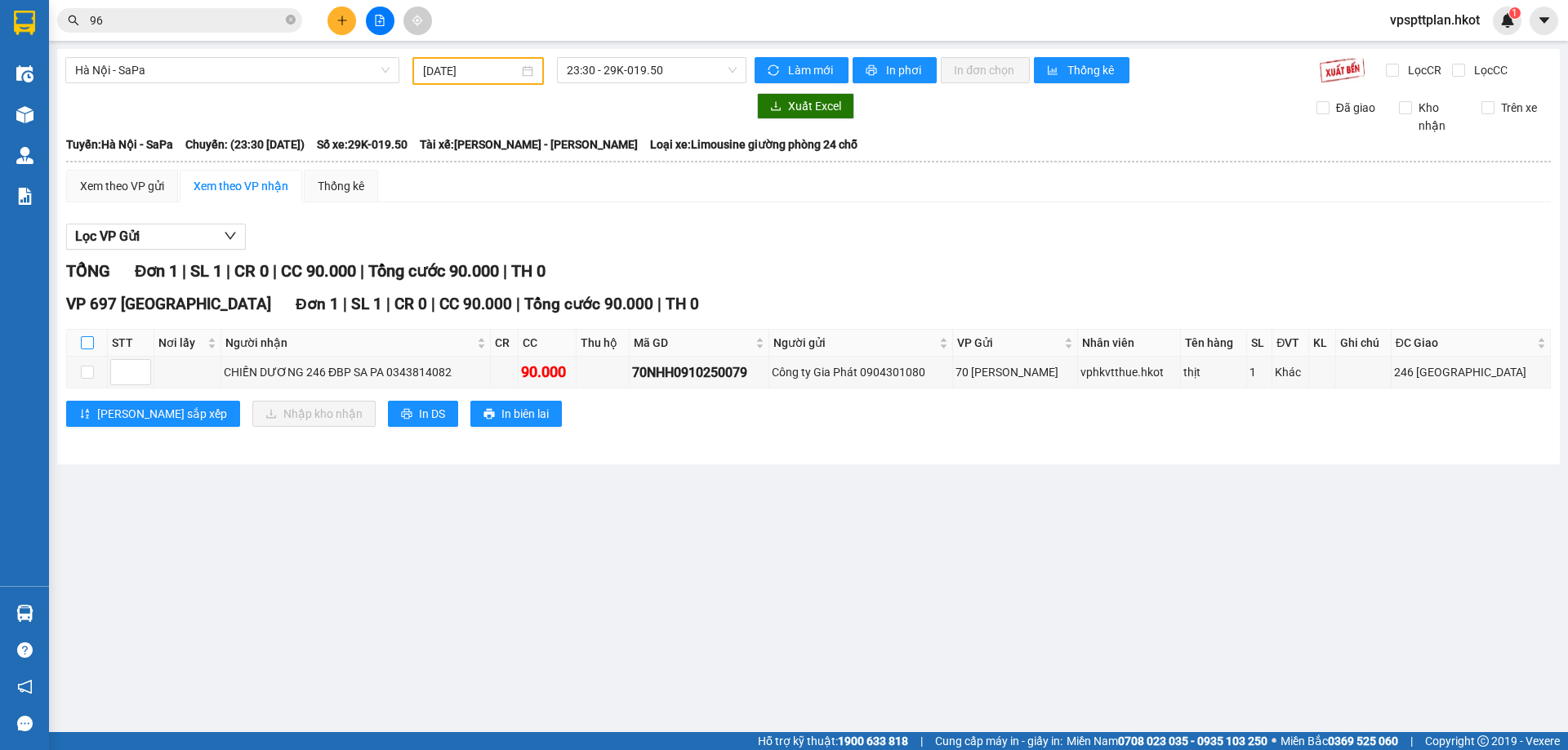
click at [87, 346] on input "checkbox" at bounding box center [87, 343] width 13 height 13
checkbox input "true"
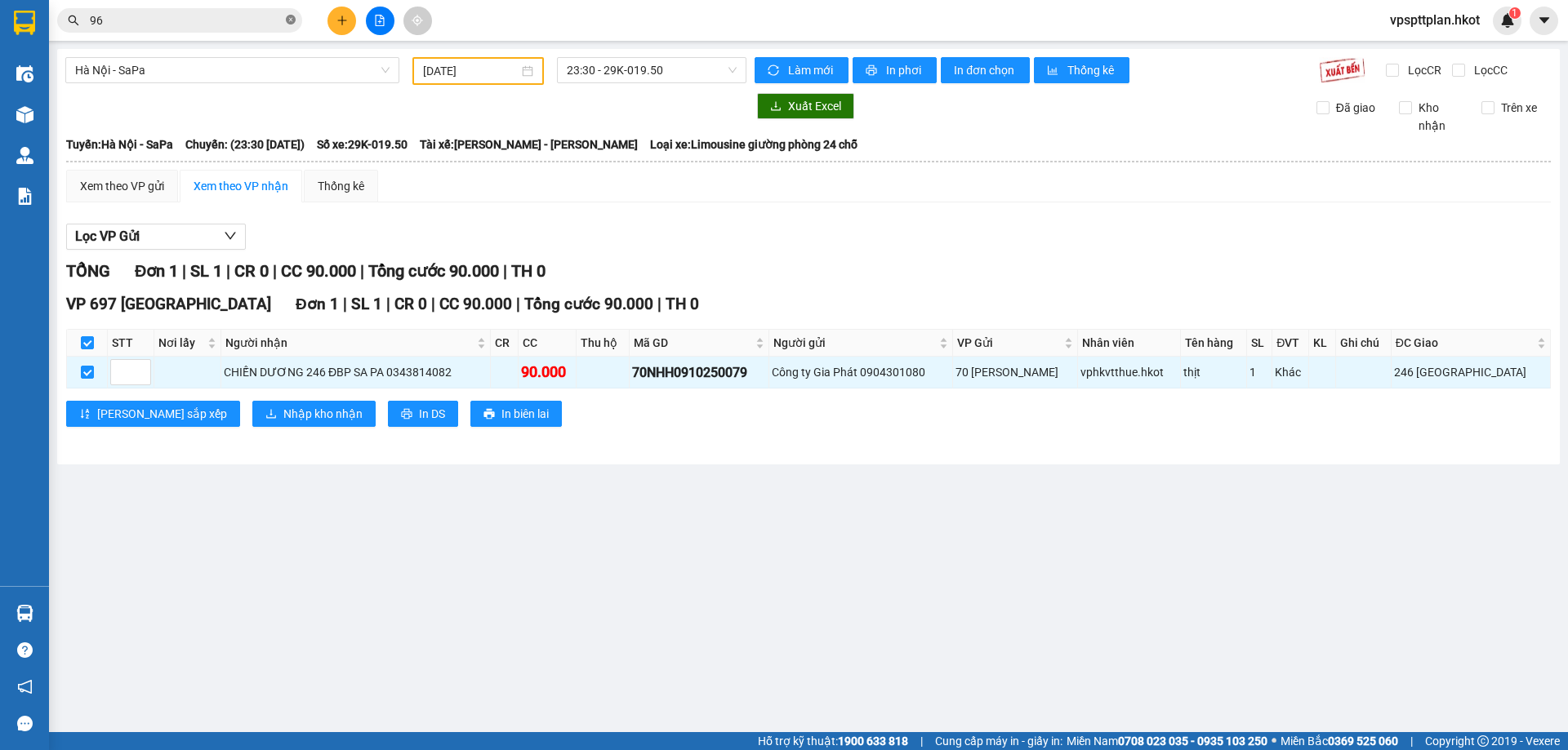
click at [289, 19] on icon "close-circle" at bounding box center [291, 20] width 10 height 10
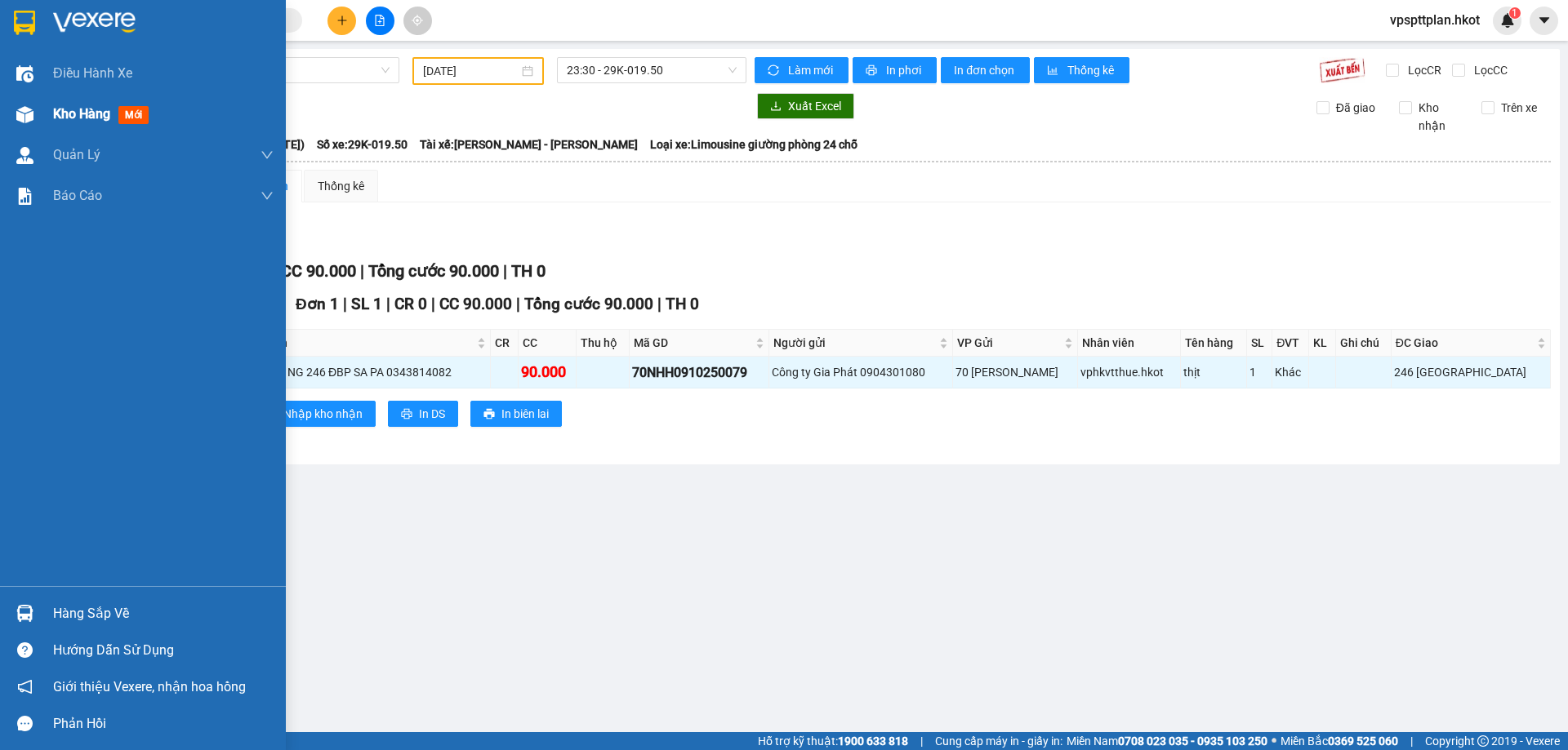
click at [35, 98] on div "Kho hàng mới" at bounding box center [143, 114] width 286 height 41
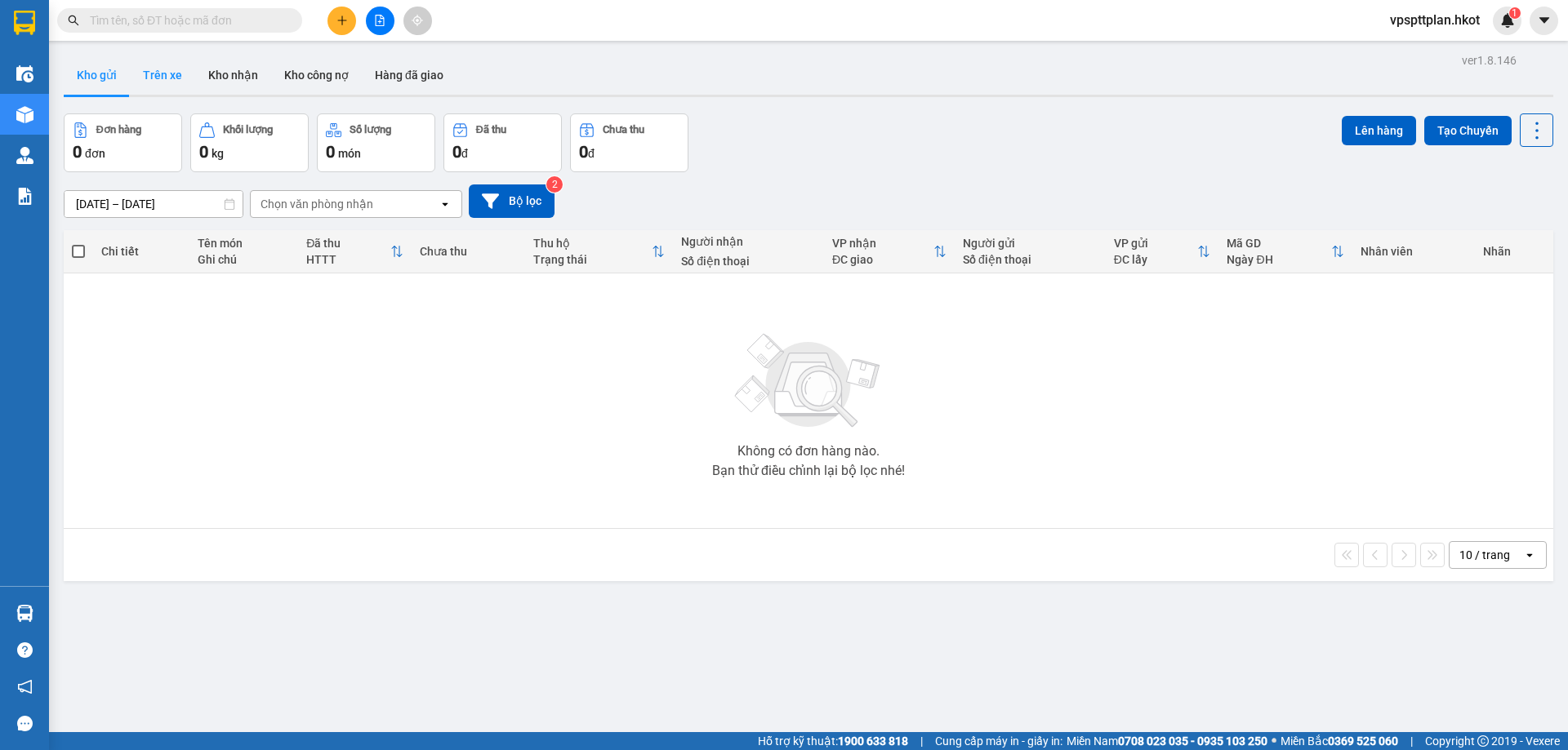
click at [186, 81] on button "Trên xe" at bounding box center [162, 76] width 65 height 39
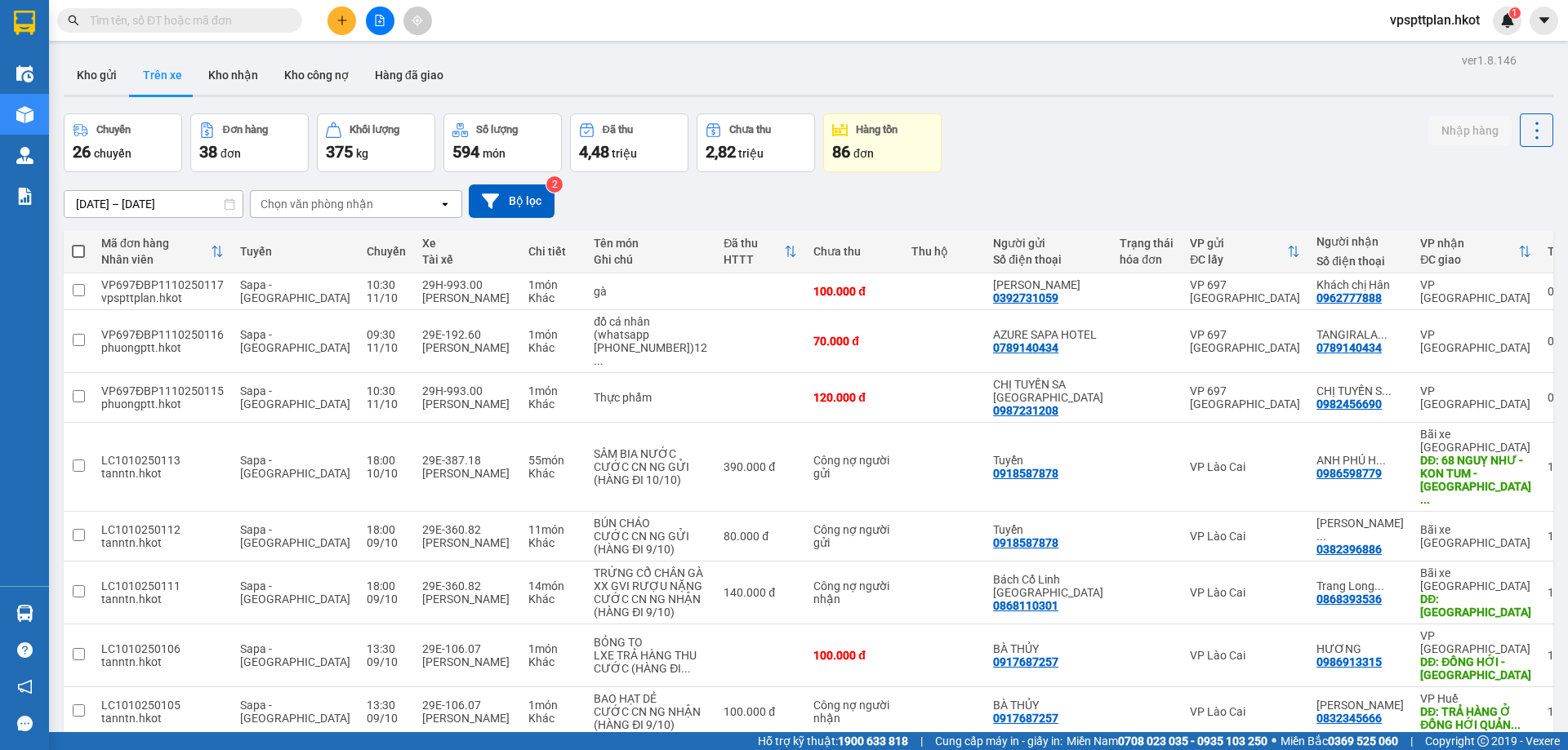
click at [336, 192] on div "Chọn văn phòng nhận" at bounding box center [344, 204] width 188 height 26
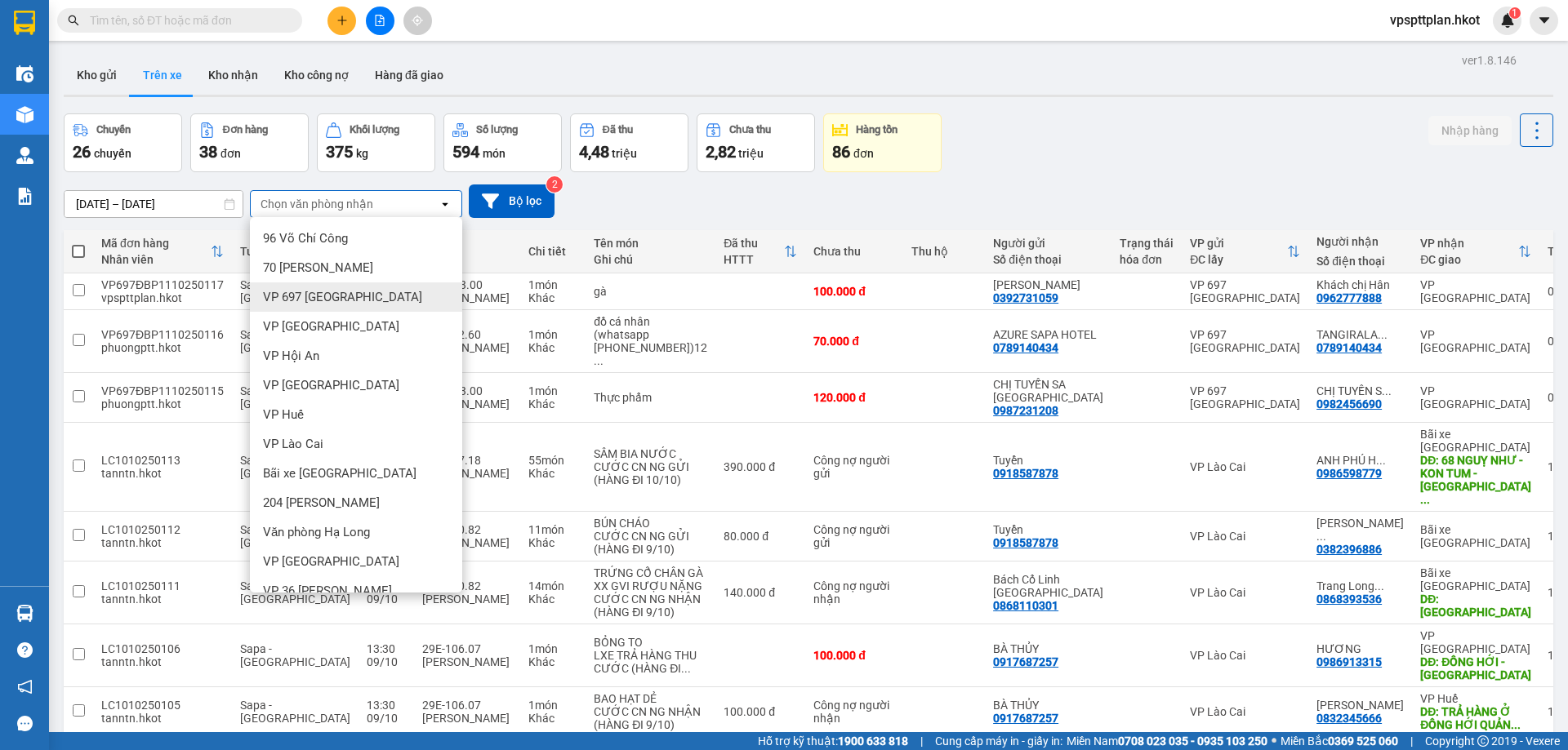
click at [367, 292] on span "VP 697 [GEOGRAPHIC_DATA]" at bounding box center [343, 297] width 159 height 16
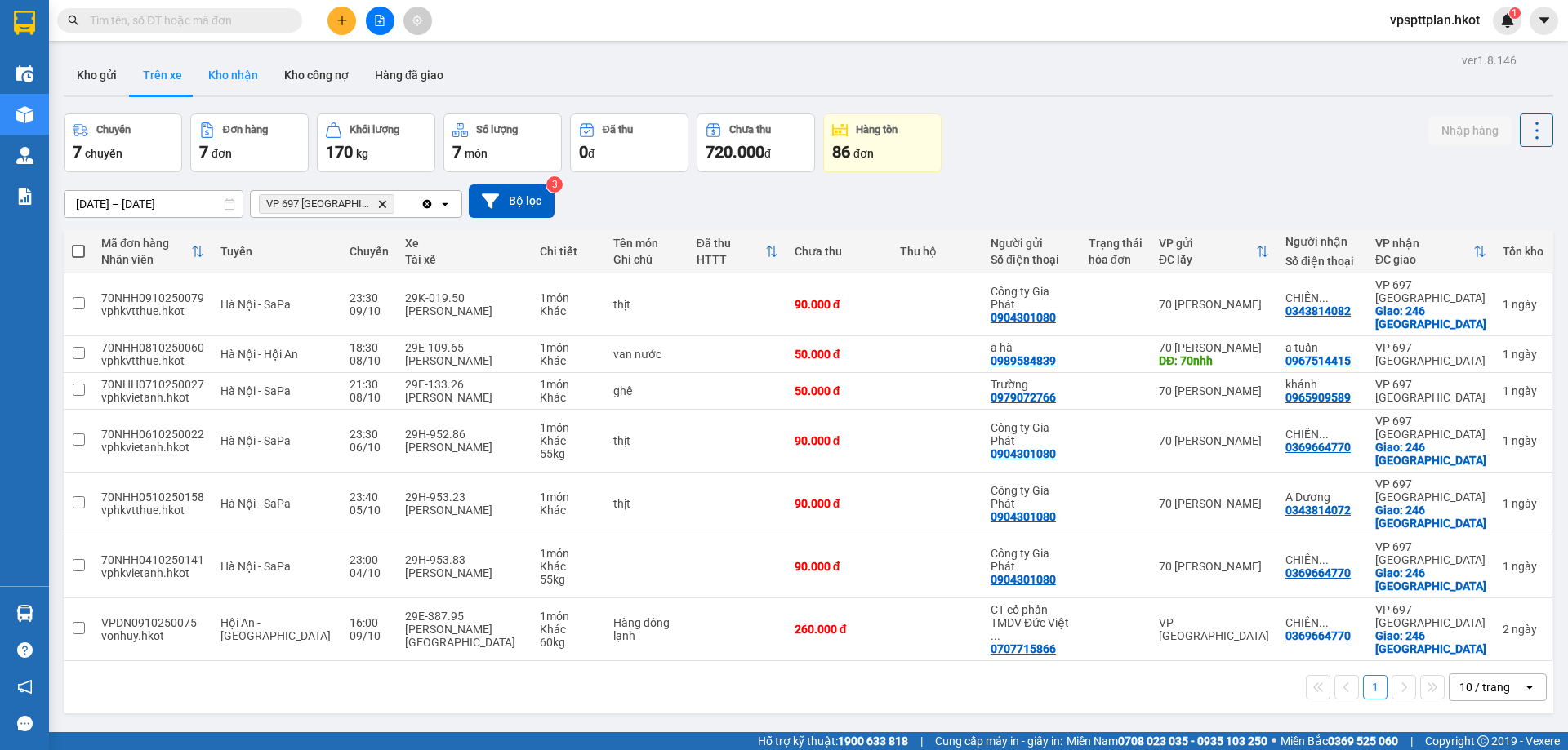
click at [221, 81] on button "Kho nhận" at bounding box center [233, 76] width 76 height 39
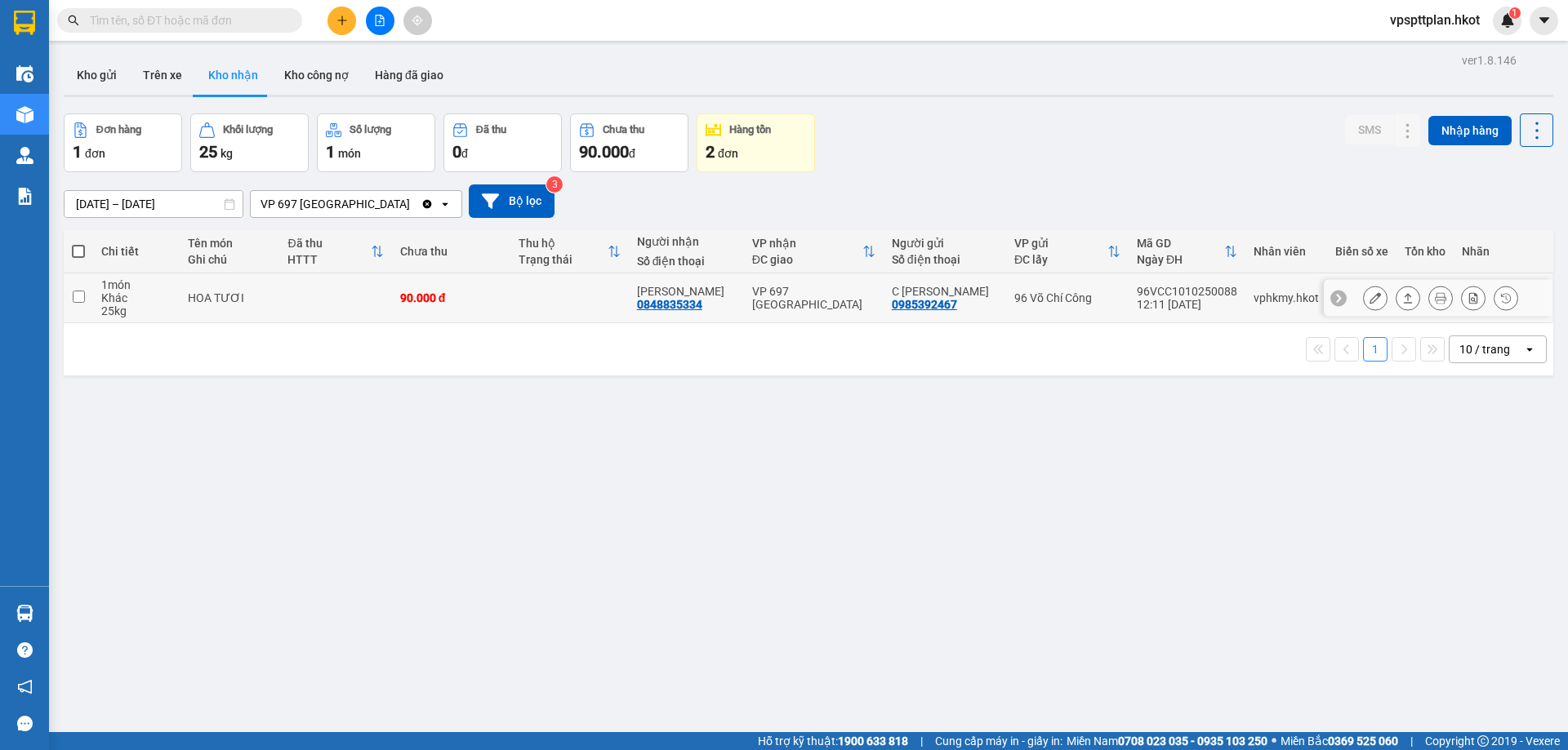
click at [78, 298] on input "checkbox" at bounding box center [78, 297] width 12 height 12
checkbox input "true"
